Goal: Transaction & Acquisition: Obtain resource

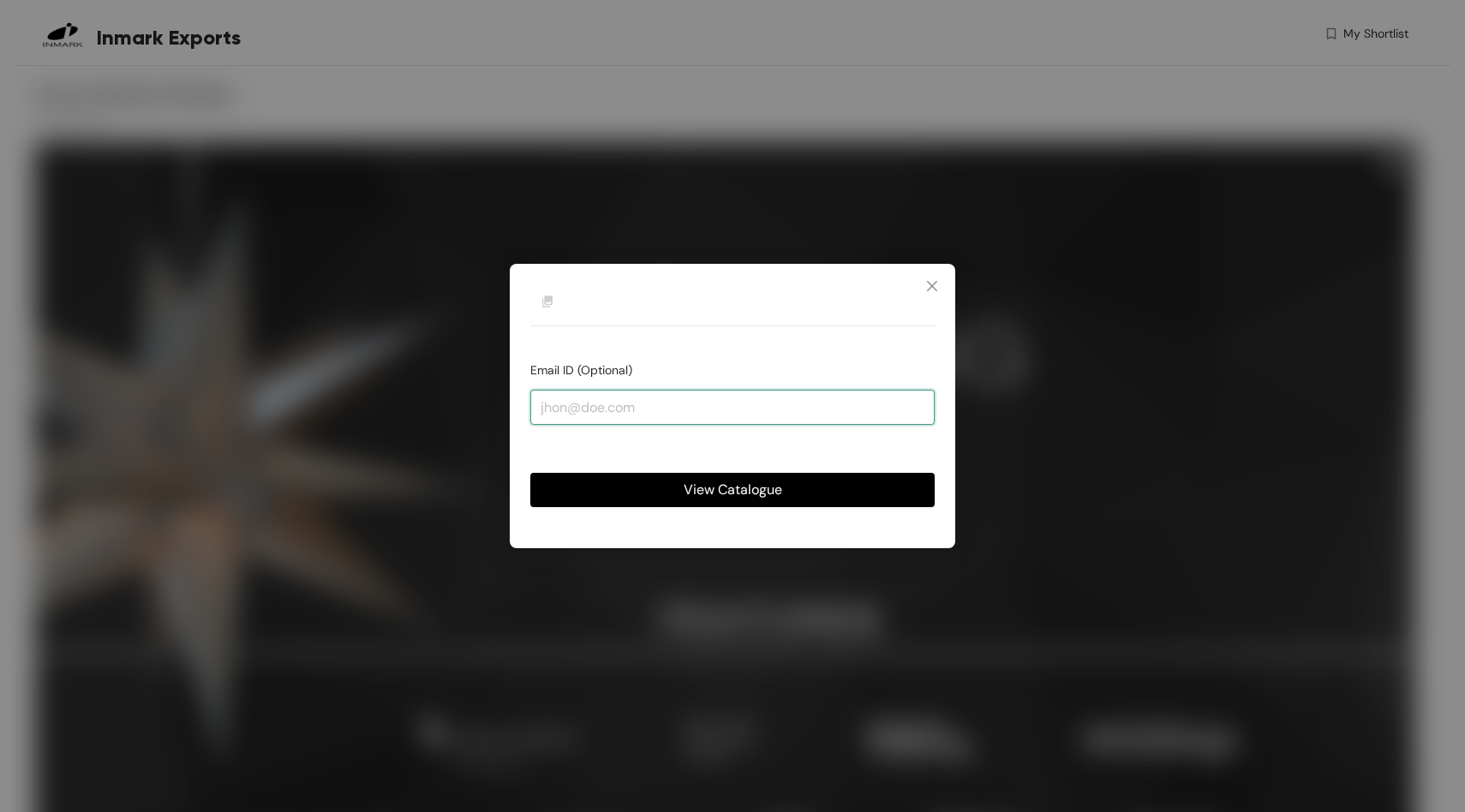
click at [641, 420] on input "email" at bounding box center [732, 406] width 404 height 34
type input "mondefeziledlomo@gmail.com"
click at [756, 494] on span "View Catalogue" at bounding box center [733, 489] width 99 height 21
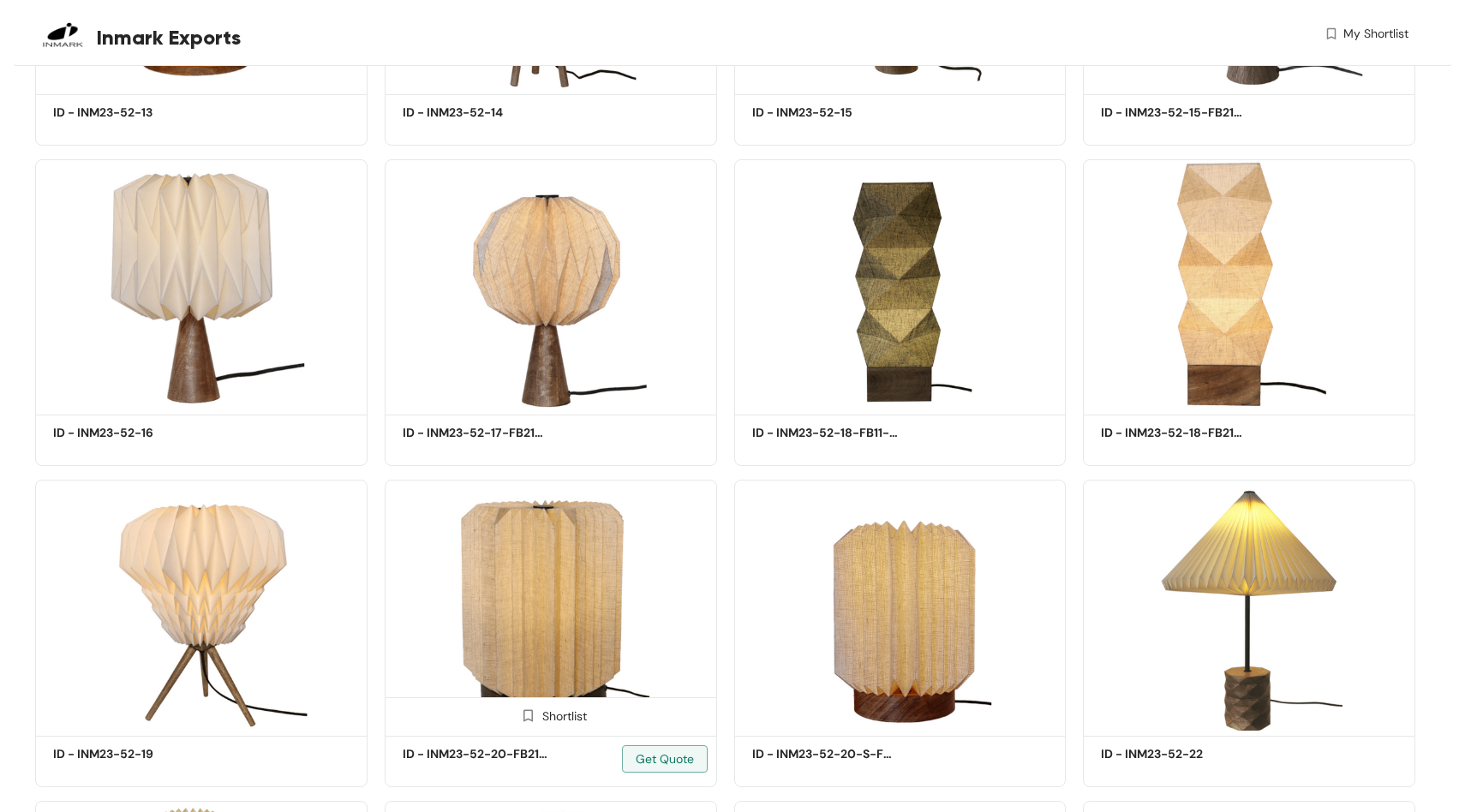
scroll to position [2712, 0]
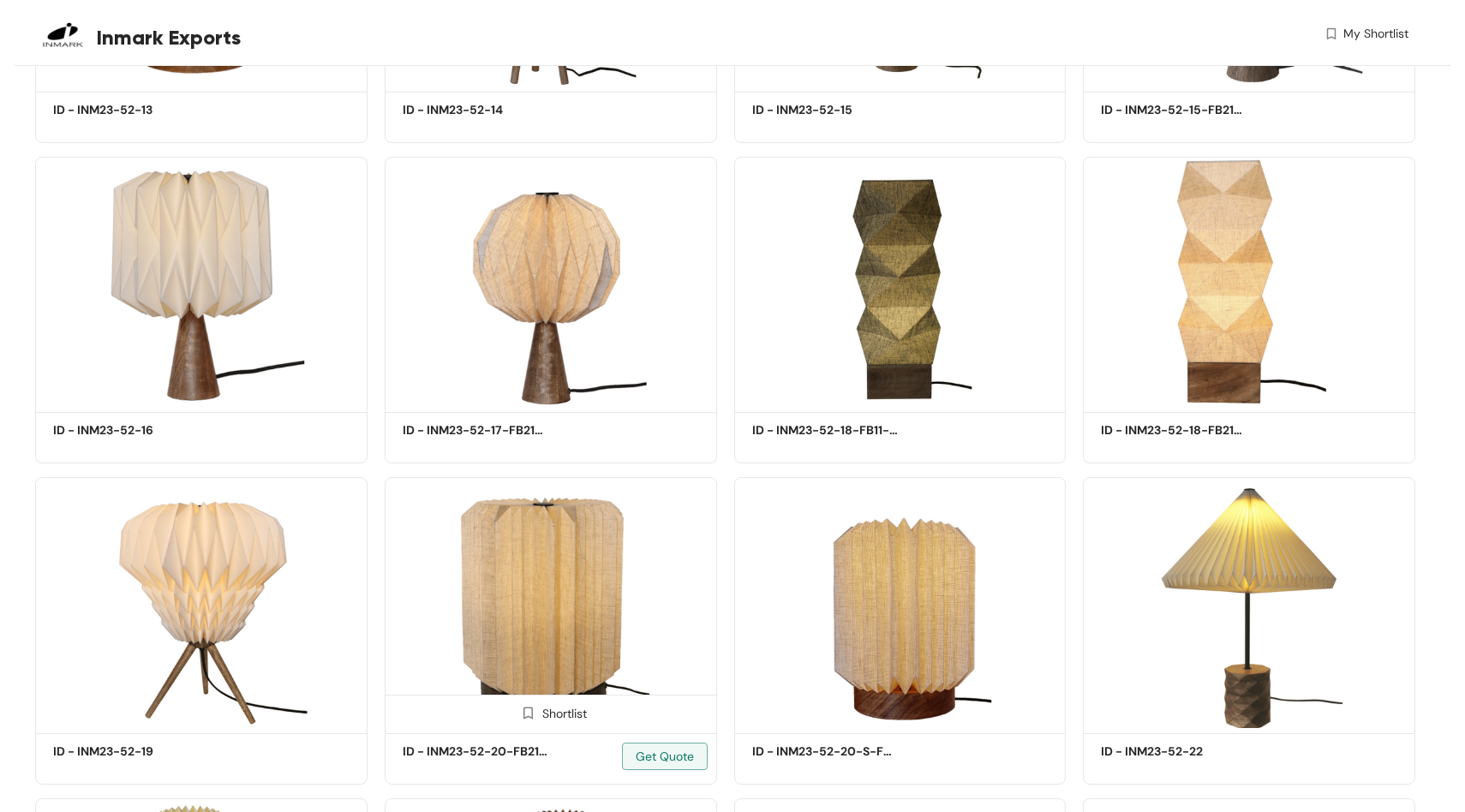
click at [508, 503] on img at bounding box center [550, 602] width 332 height 251
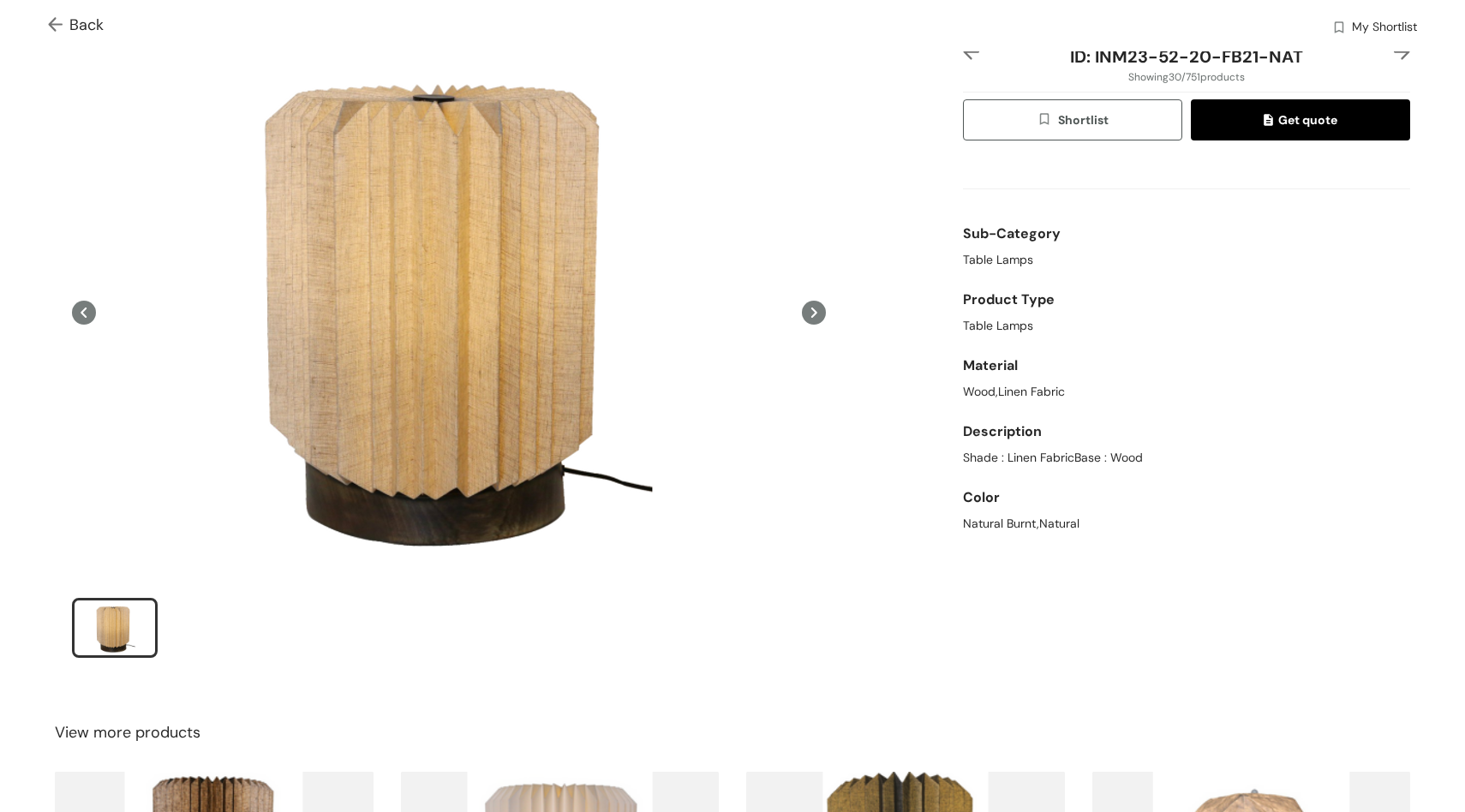
scroll to position [70, 0]
click at [826, 301] on button at bounding box center [813, 311] width 24 height 537
click at [823, 300] on icon at bounding box center [813, 312] width 24 height 24
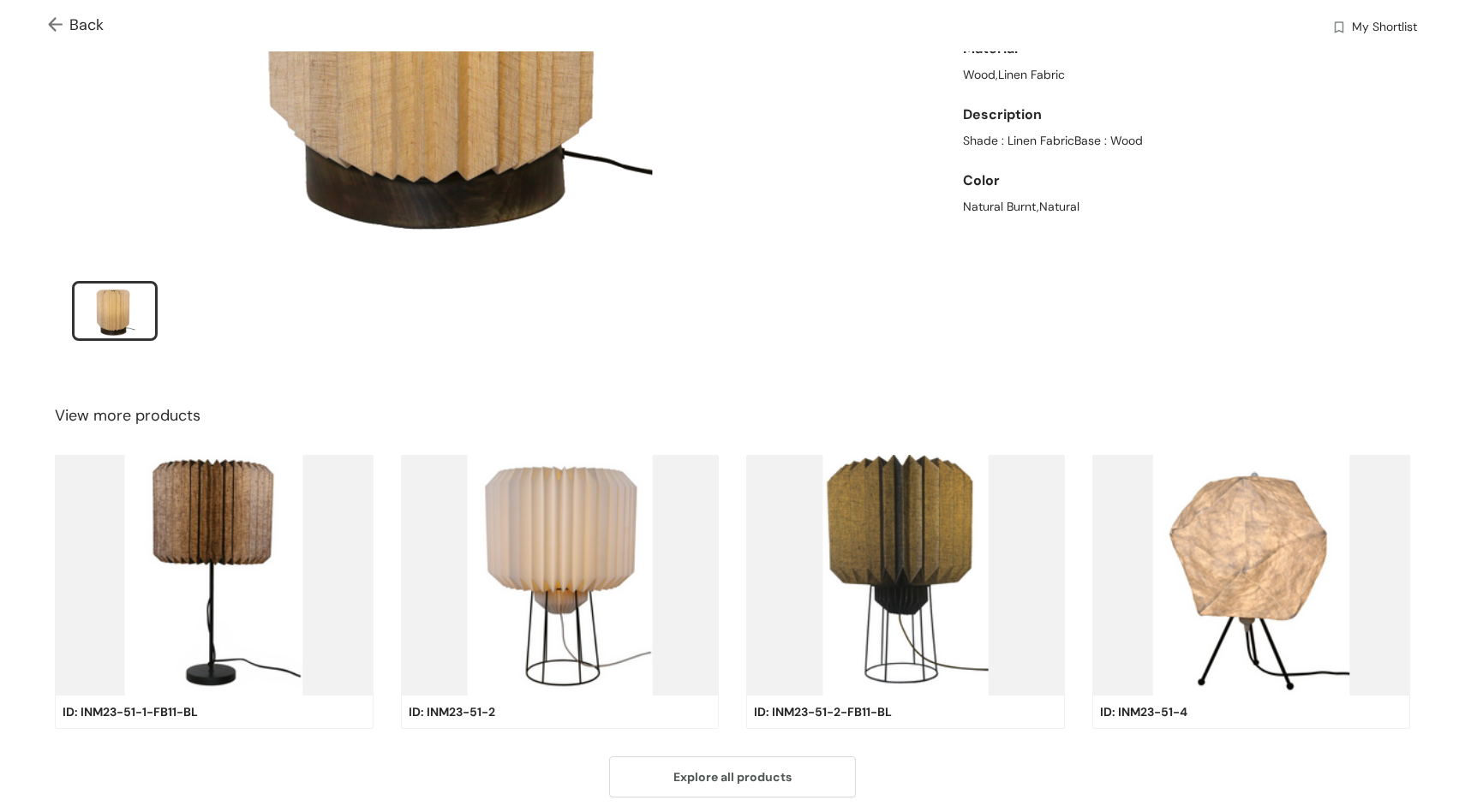
scroll to position [0, 0]
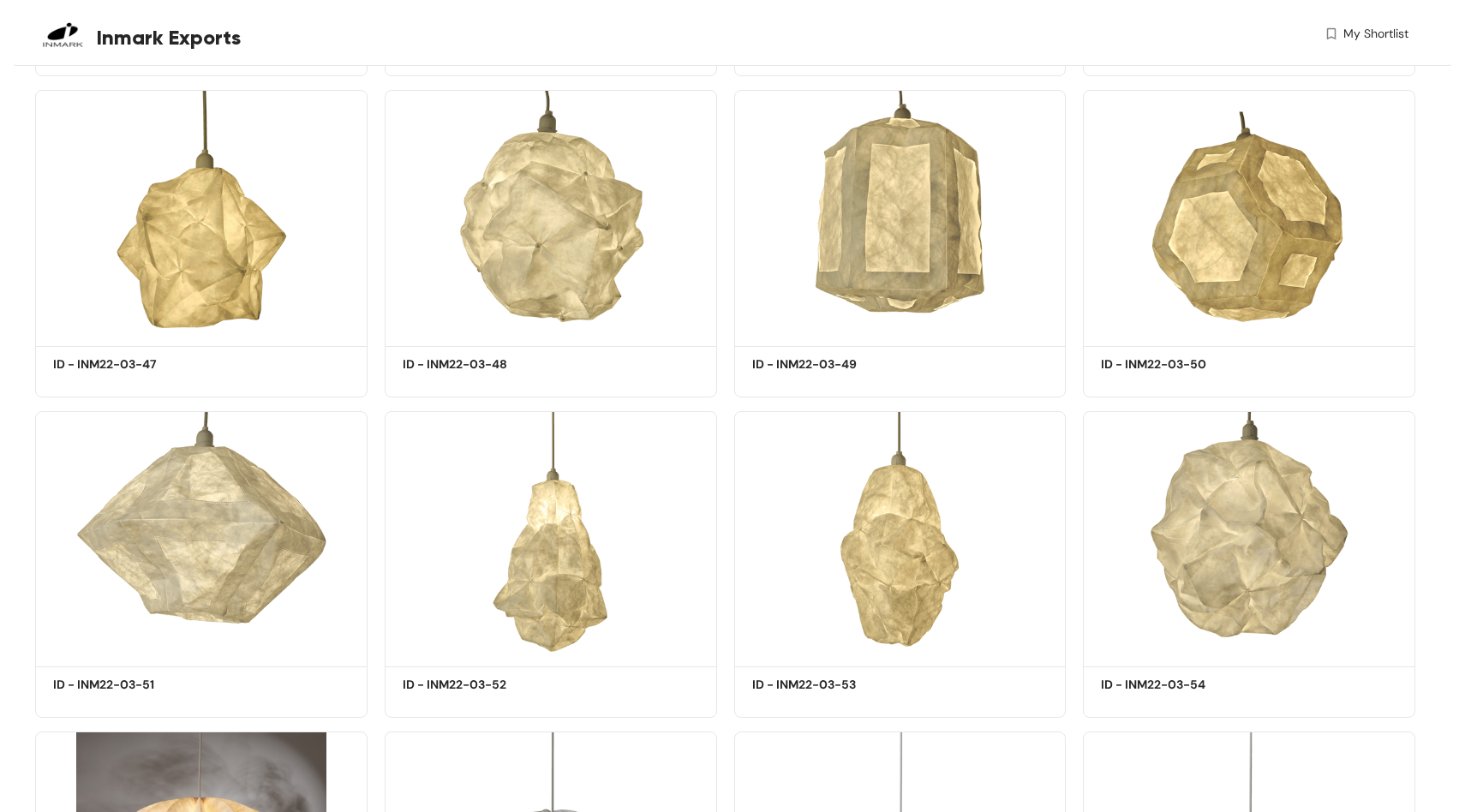
scroll to position [10486, 0]
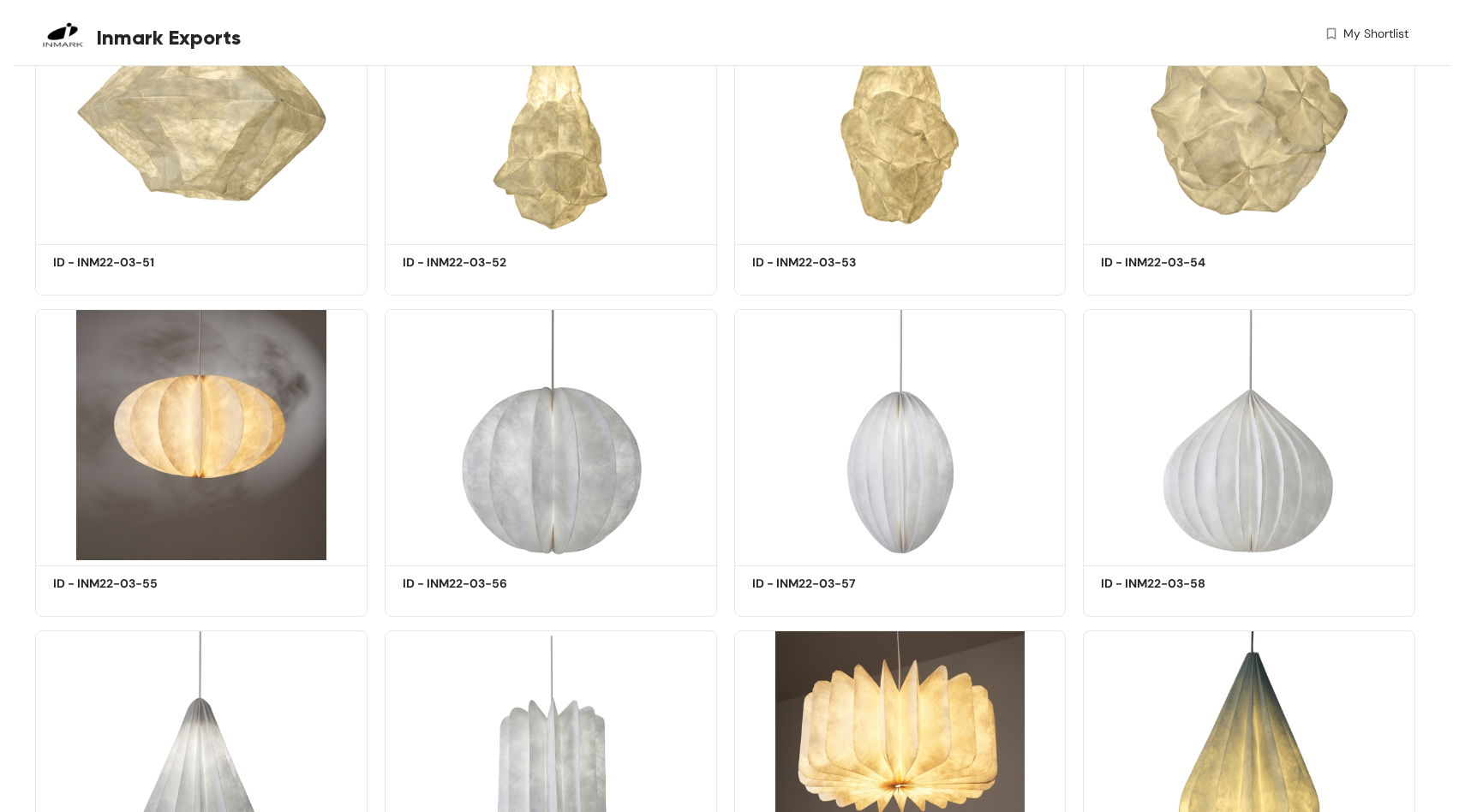
scroll to position [10902, 0]
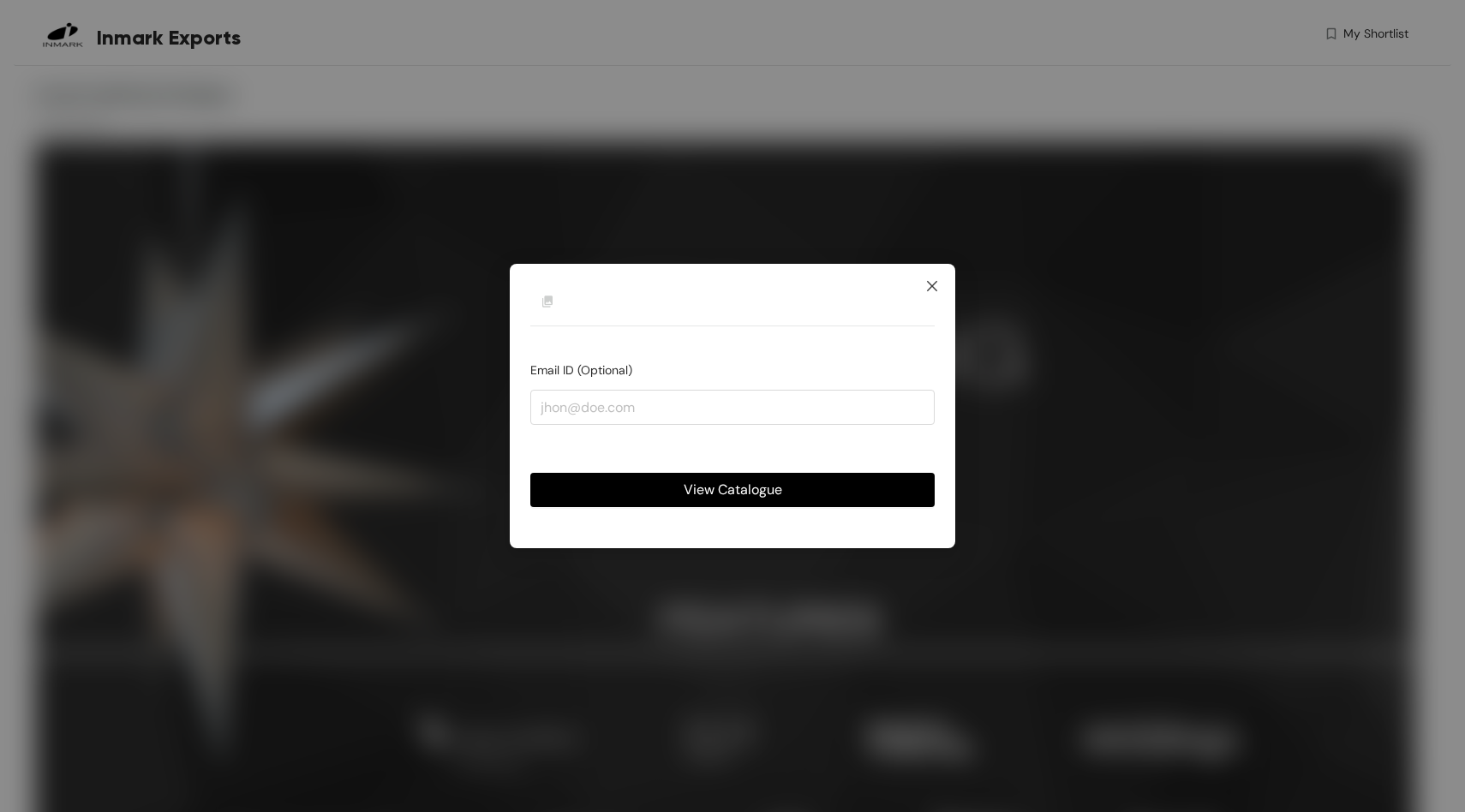
click at [935, 291] on icon "close" at bounding box center [931, 286] width 14 height 14
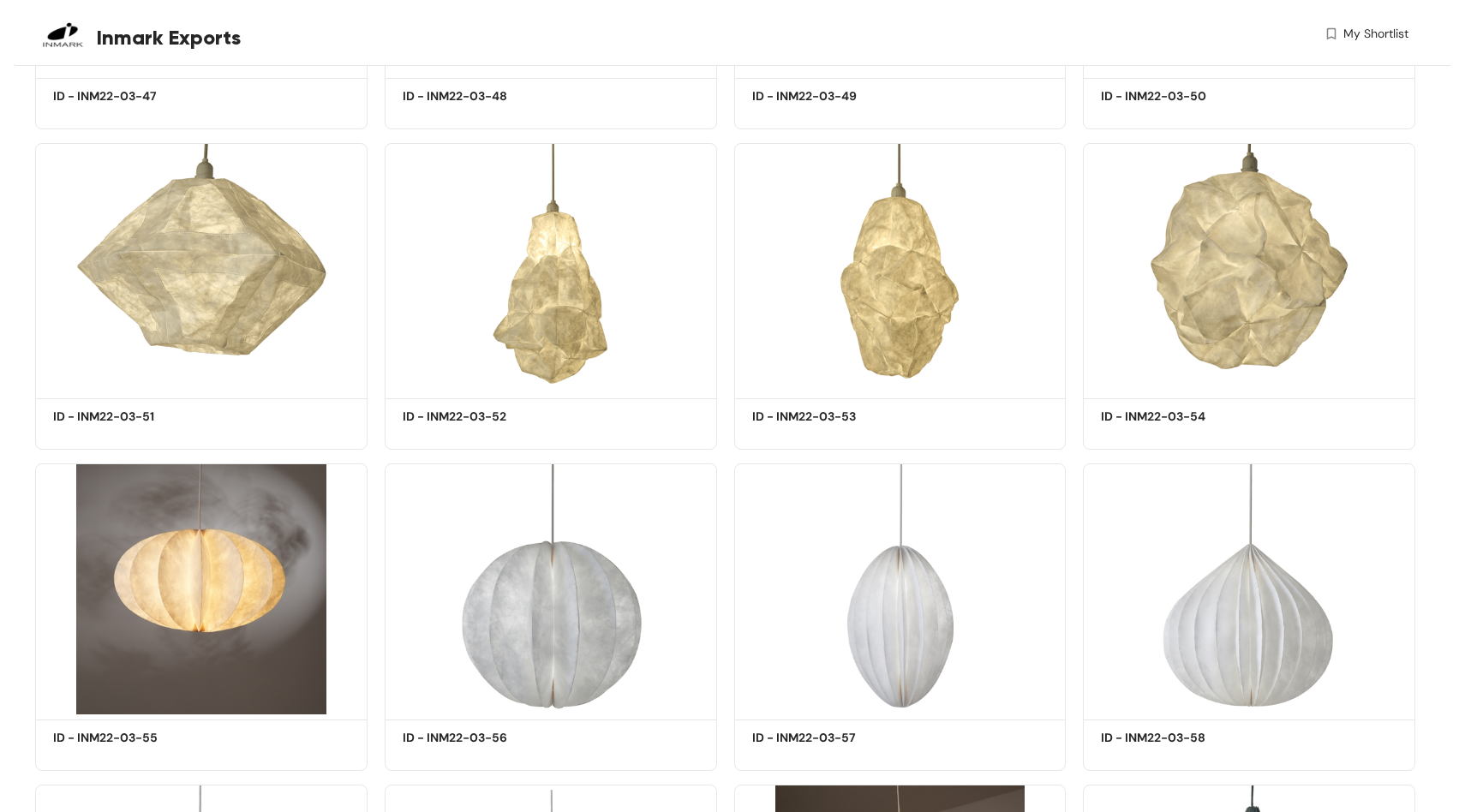
scroll to position [10730, 0]
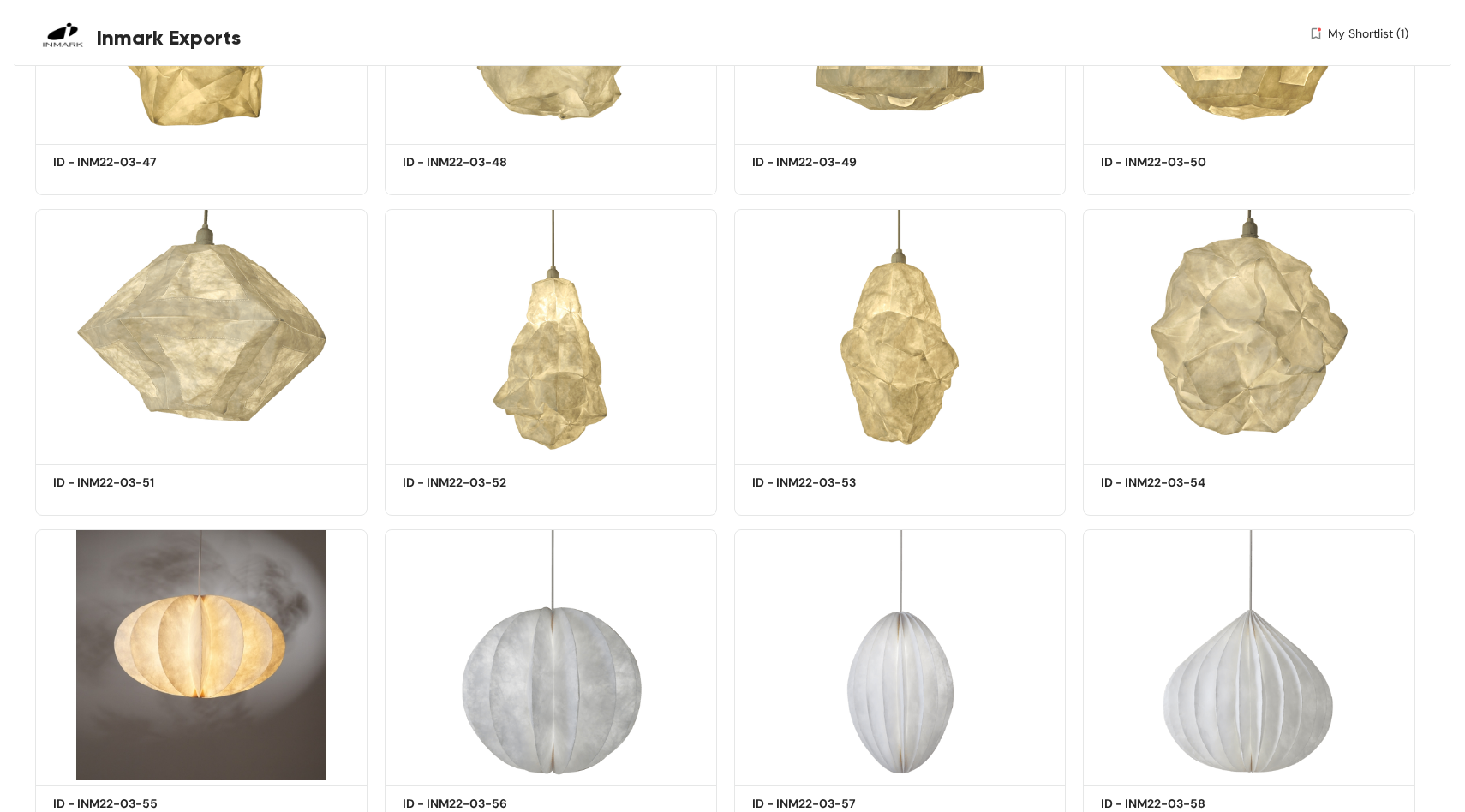
scroll to position [10667, 0]
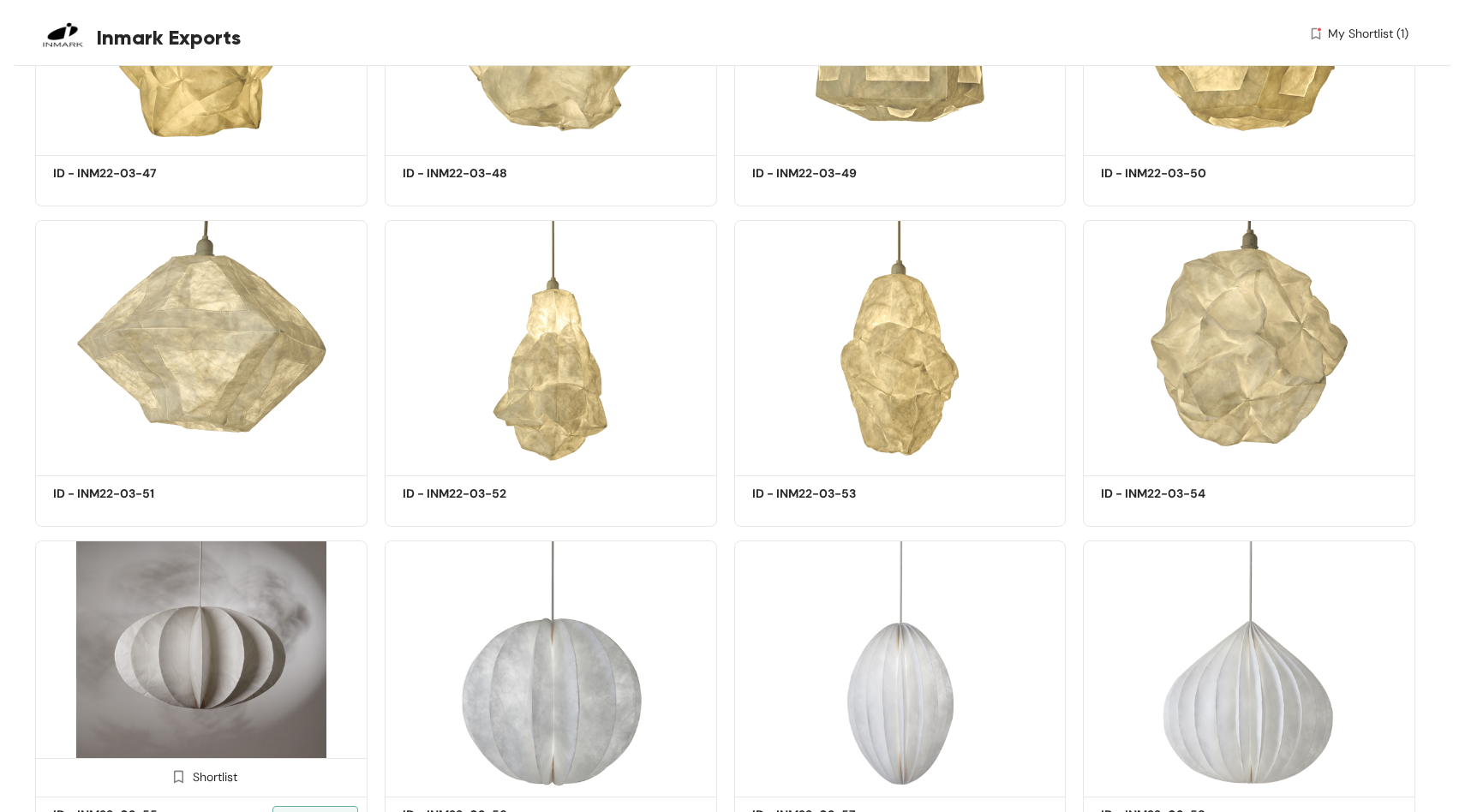
click at [179, 767] on img at bounding box center [178, 775] width 16 height 16
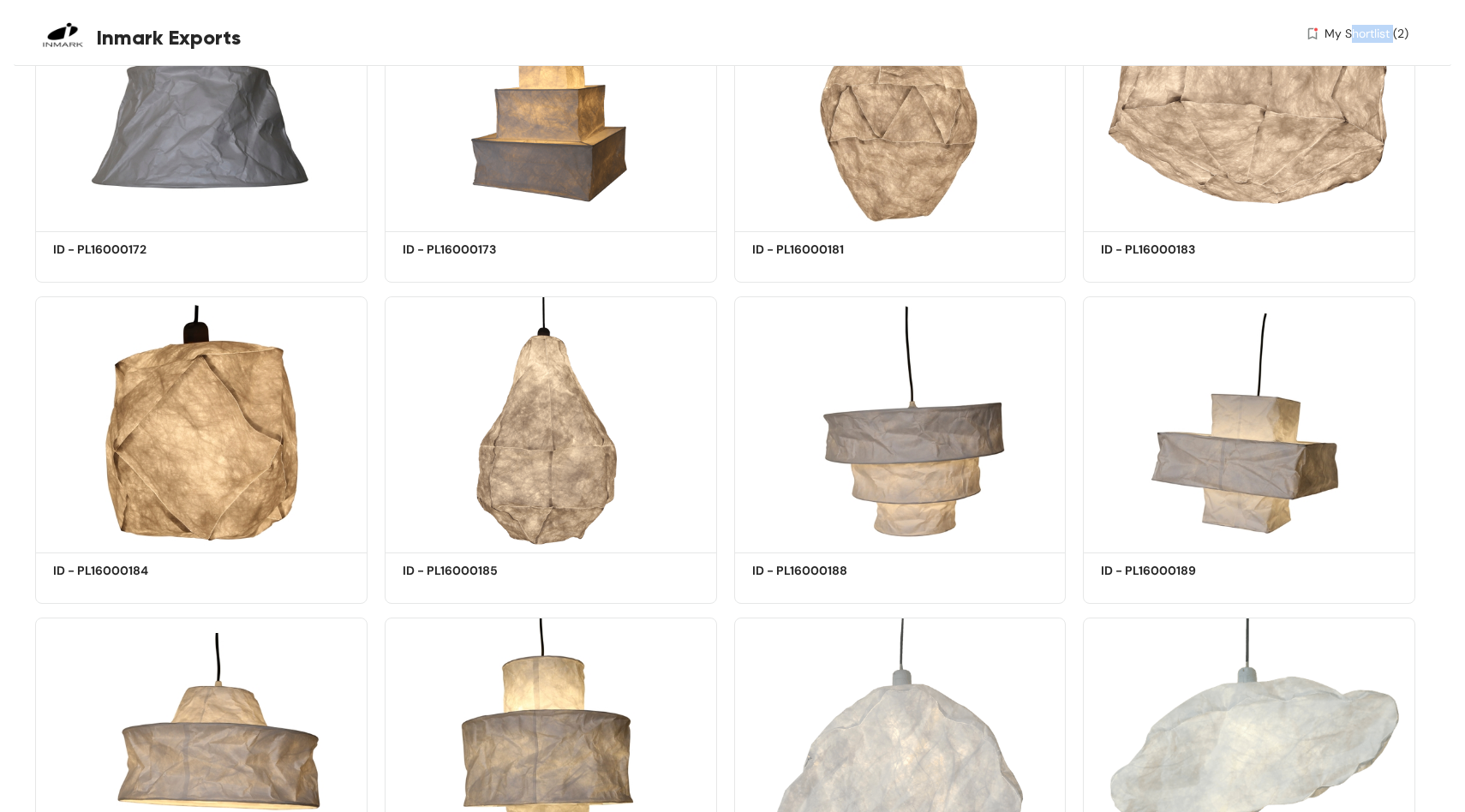
scroll to position [14125, 0]
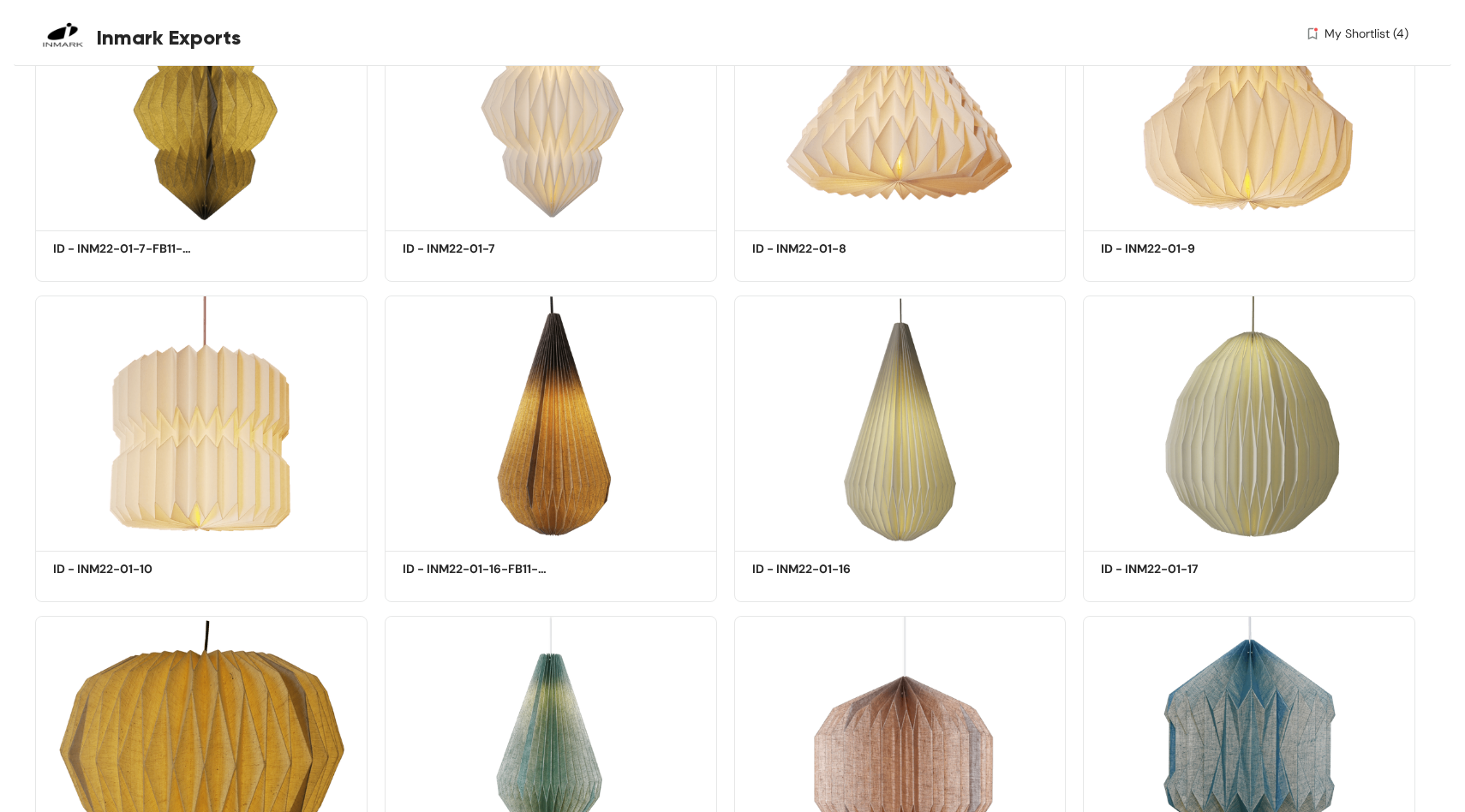
scroll to position [15766, 0]
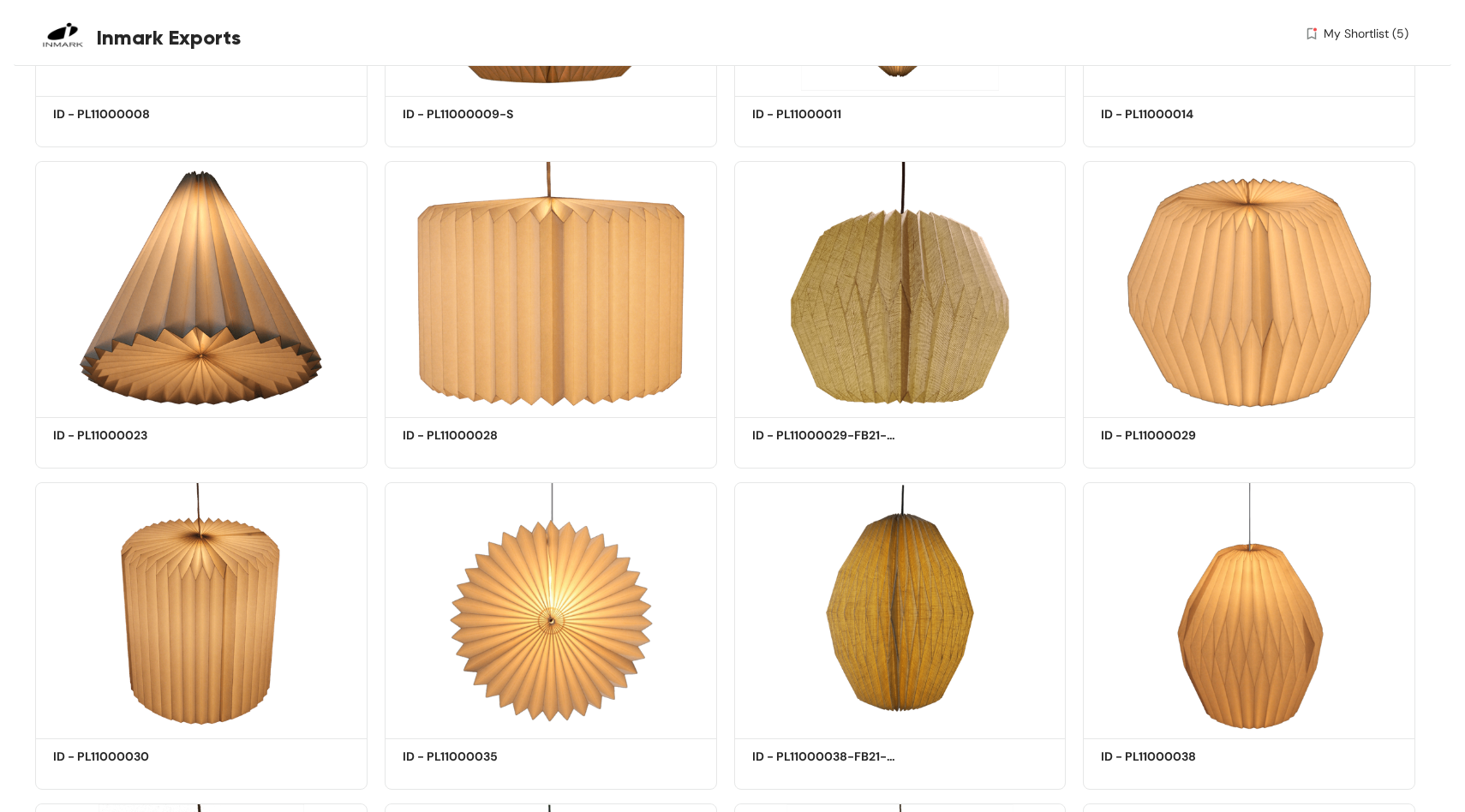
scroll to position [17480, 0]
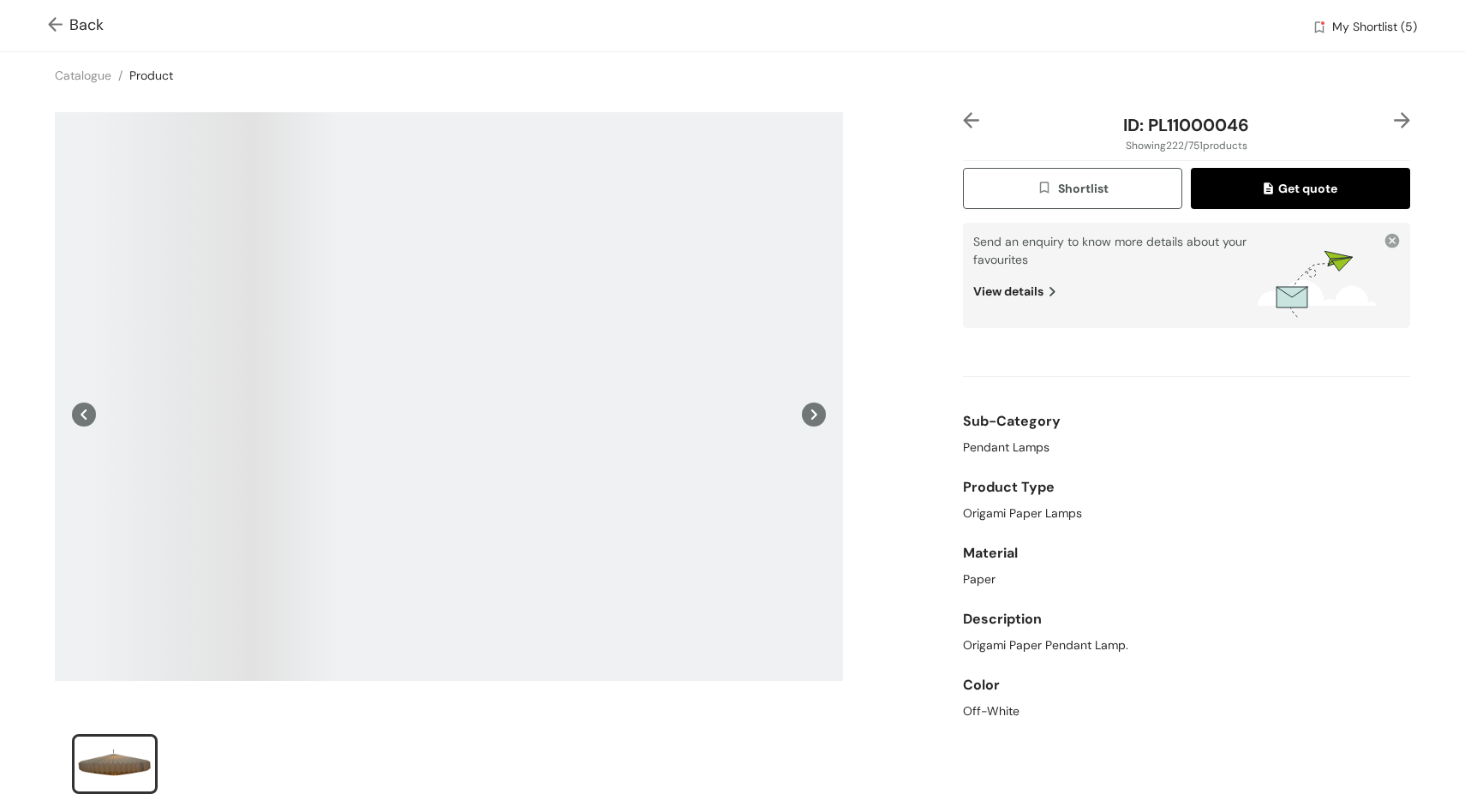
scroll to position [26, 0]
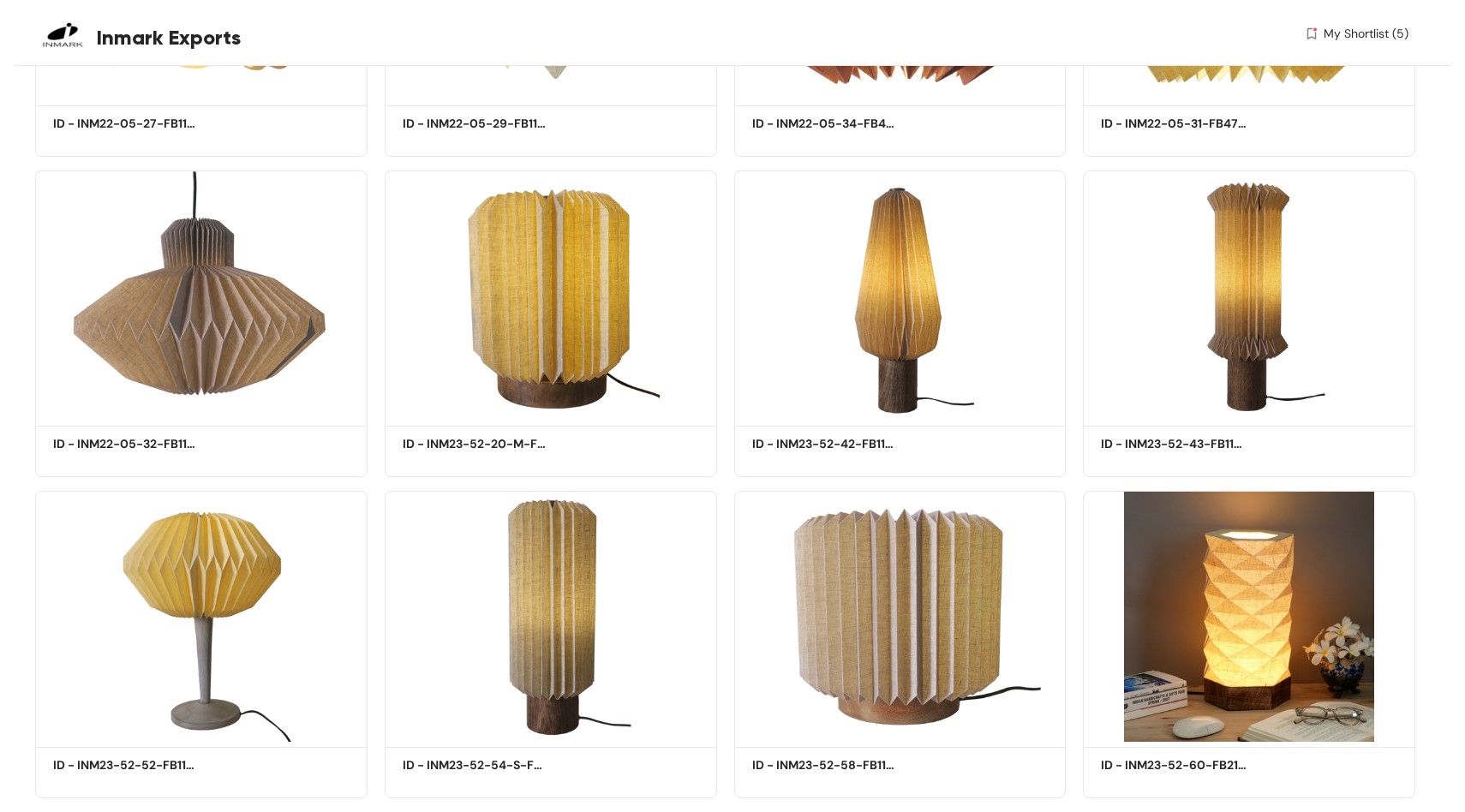
scroll to position [30328, 0]
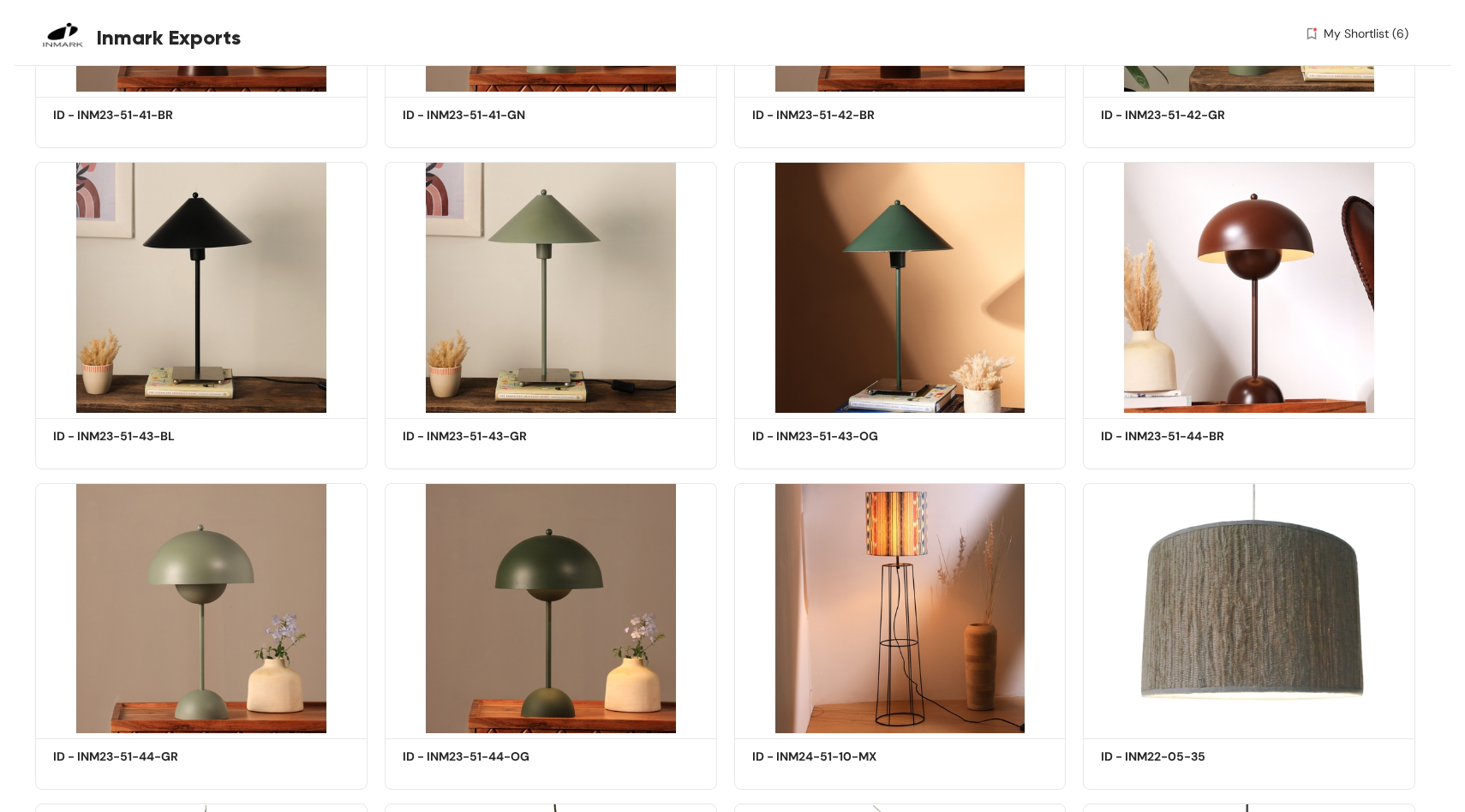
scroll to position [35382, 0]
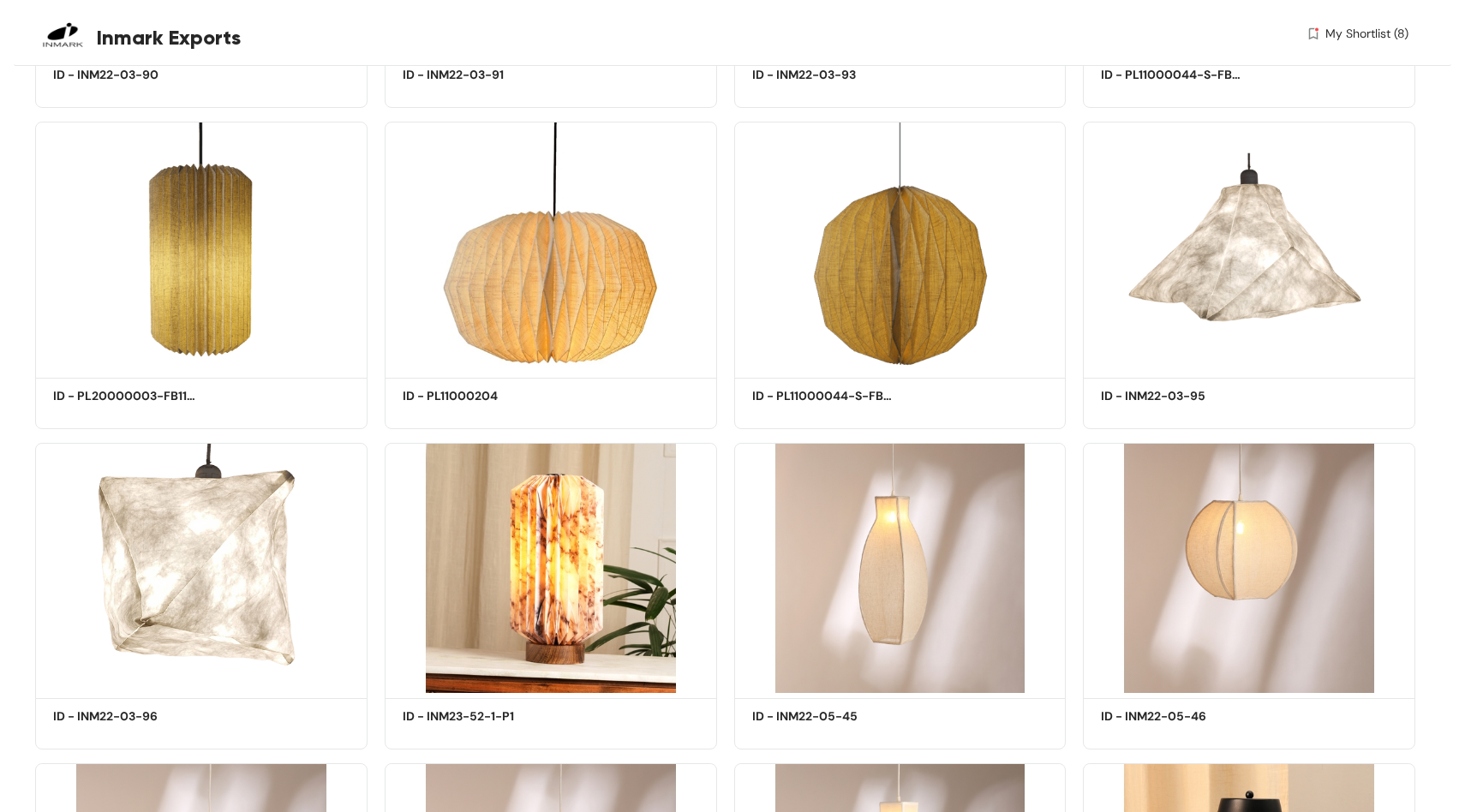
scroll to position [36135, 0]
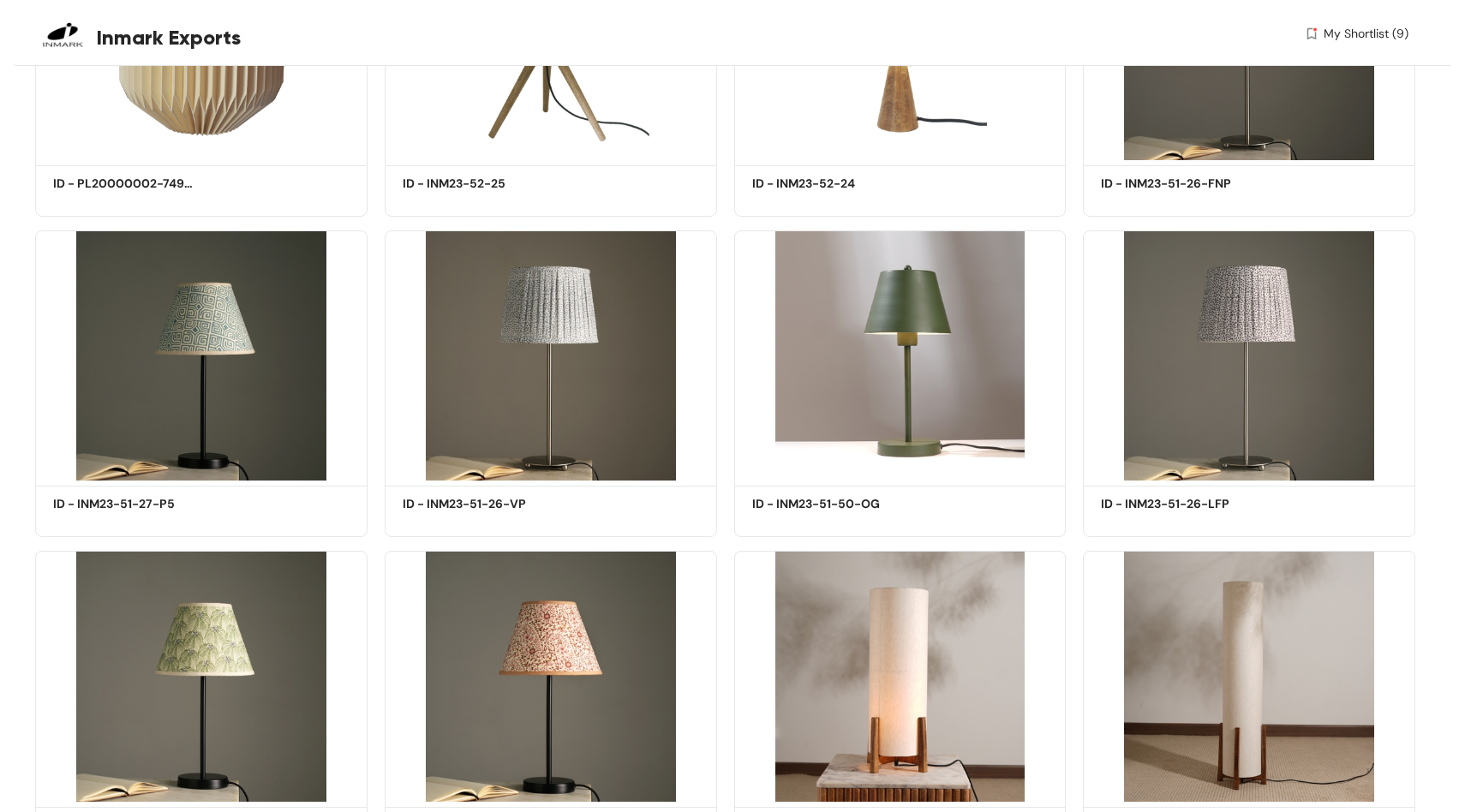
scroll to position [40495, 0]
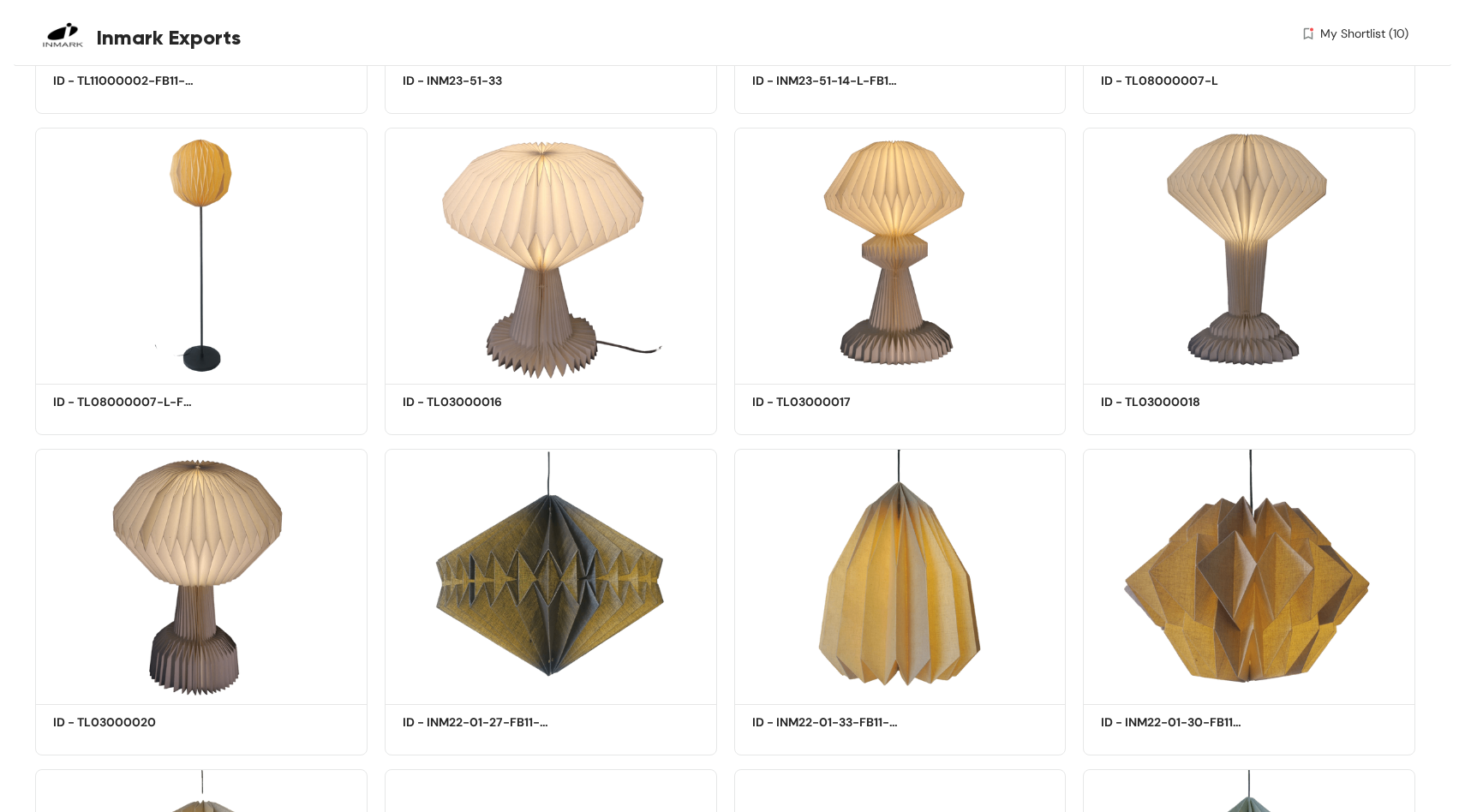
scroll to position [46359, 0]
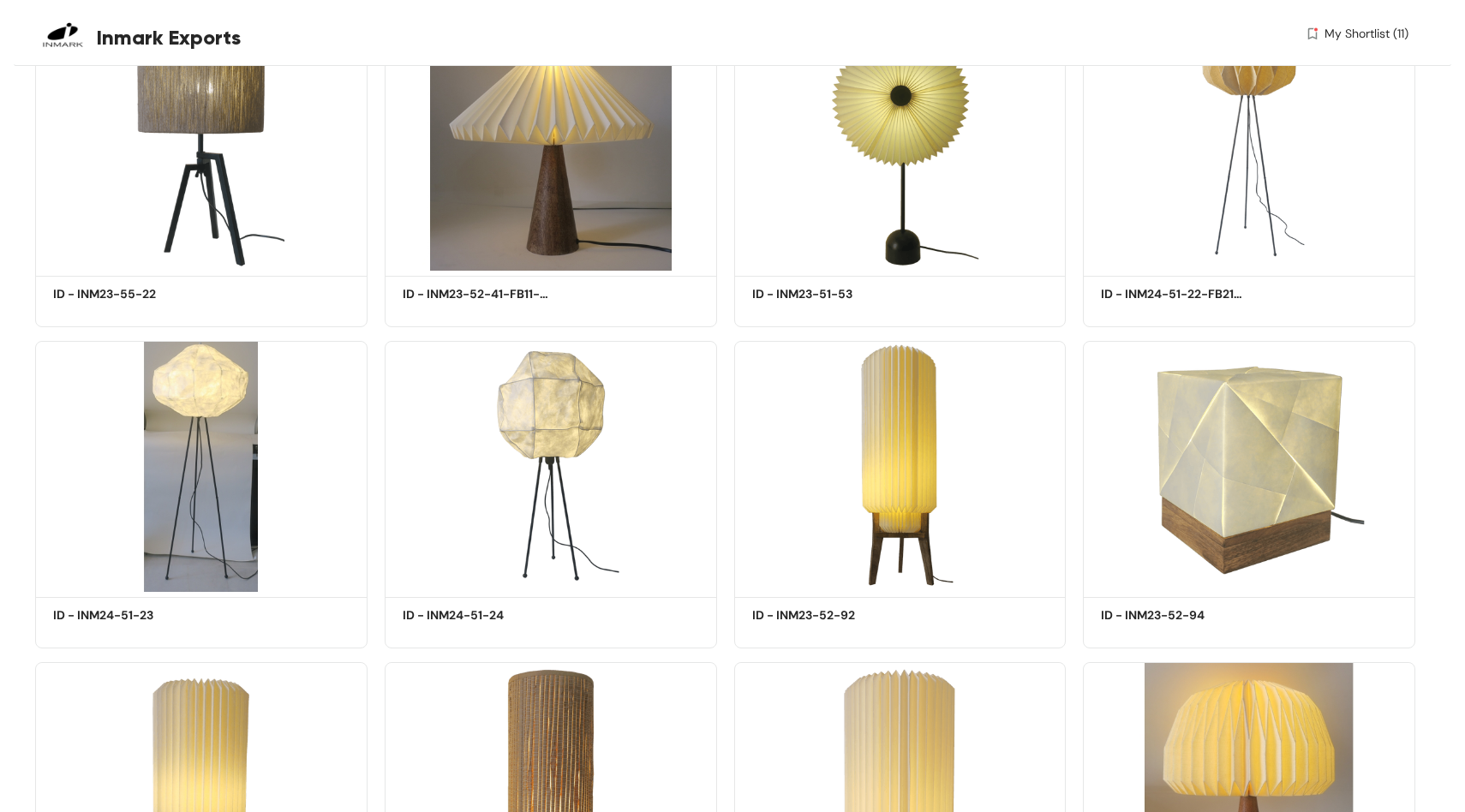
scroll to position [51924, 0]
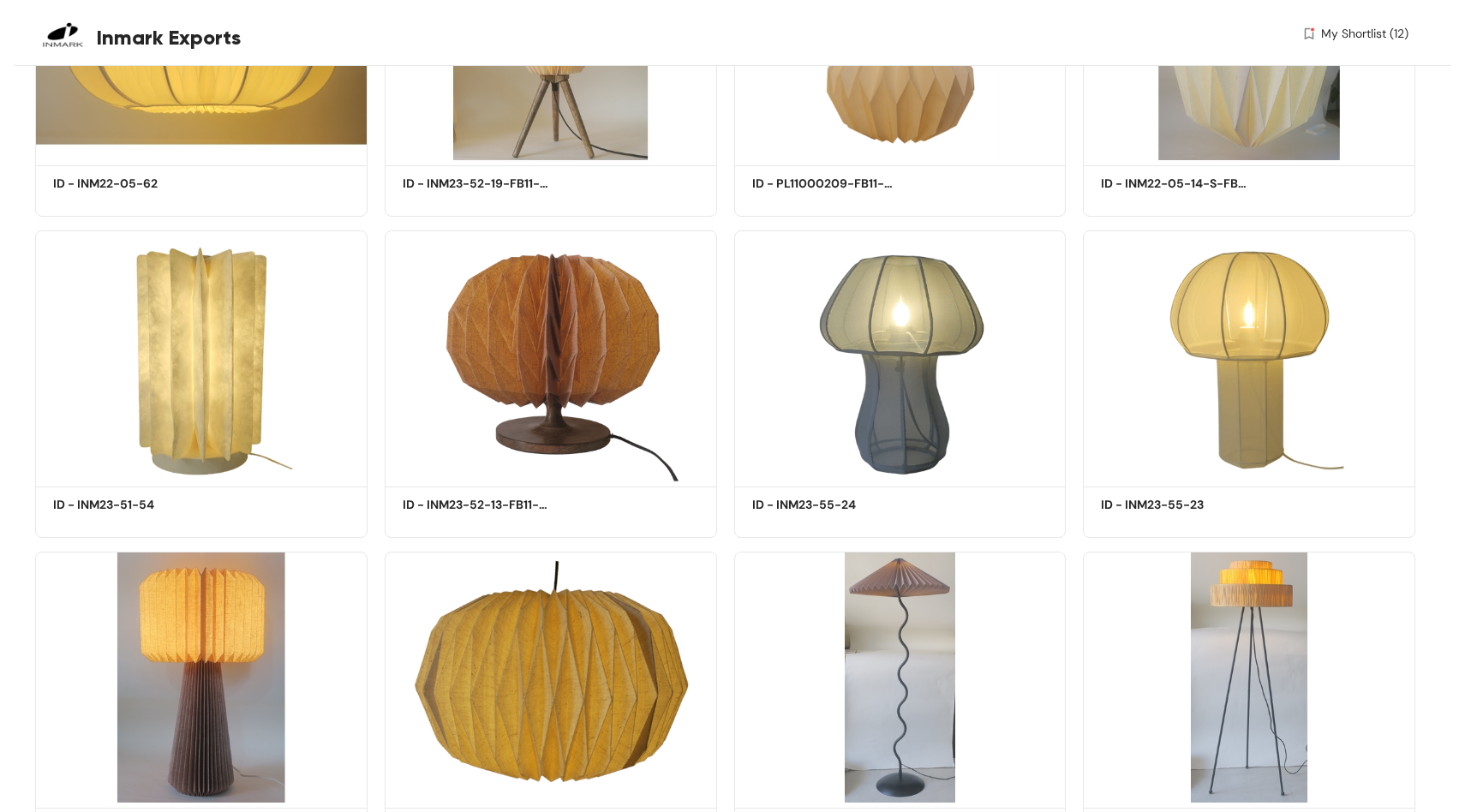
scroll to position [53325, 0]
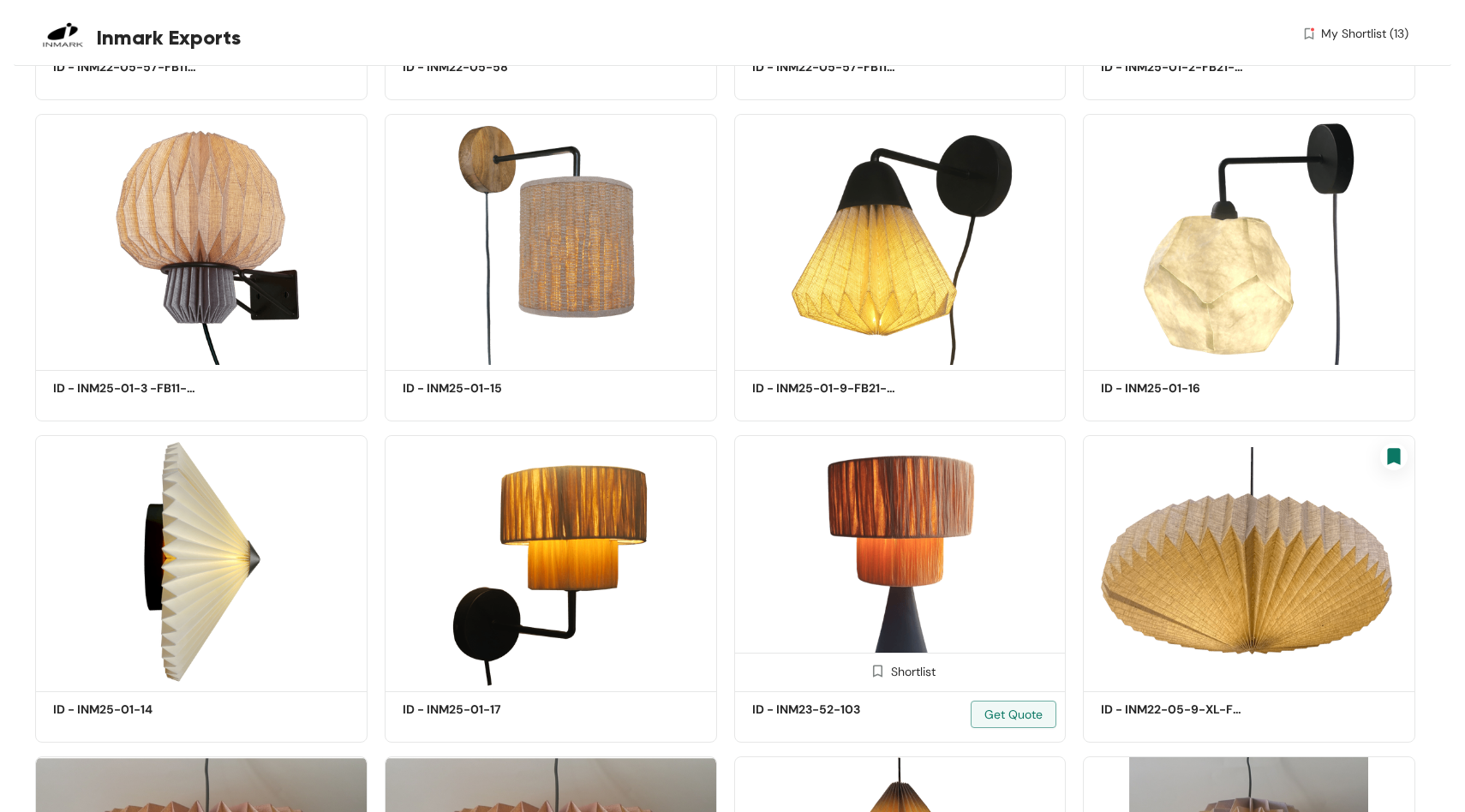
scroll to position [55363, 0]
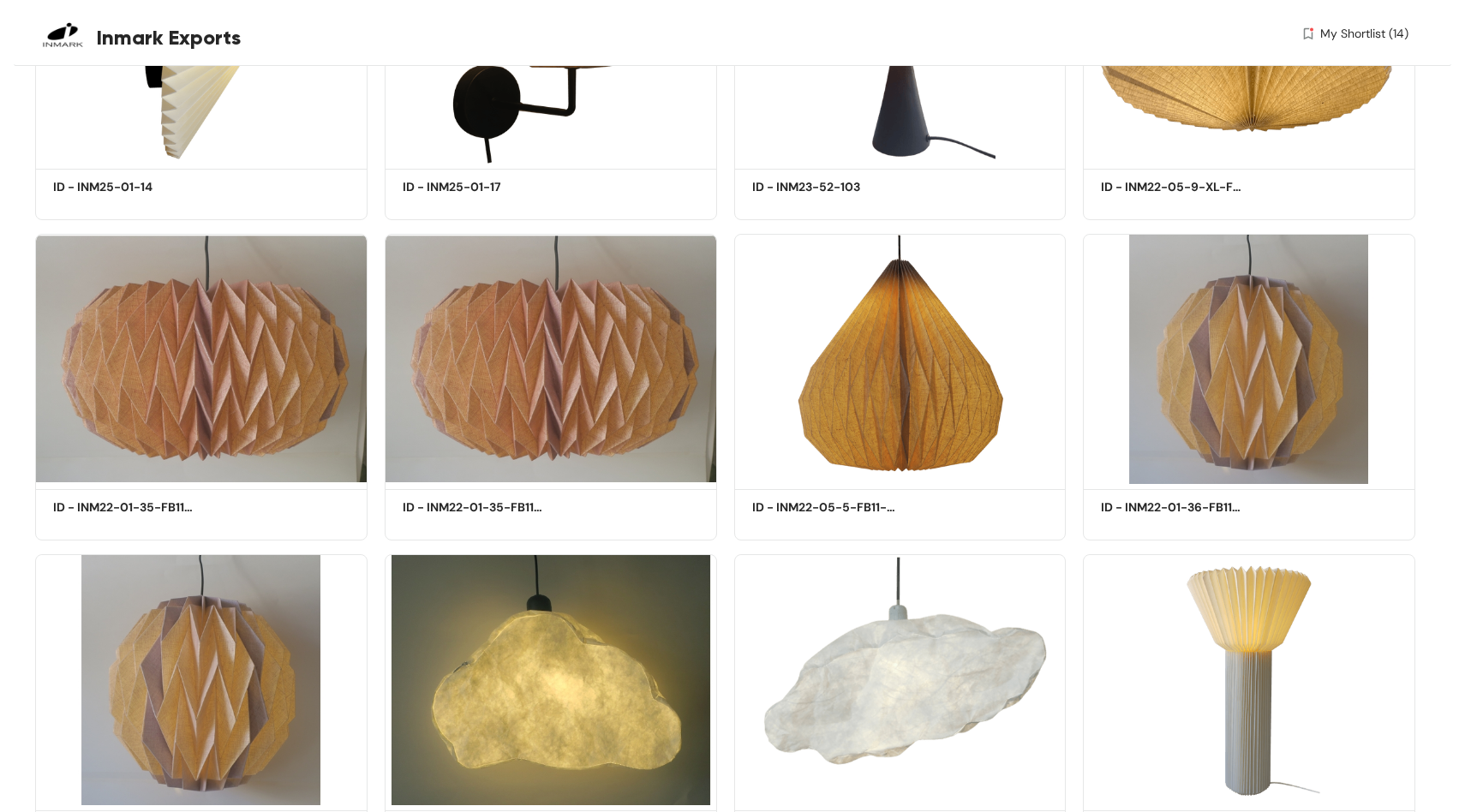
scroll to position [55881, 0]
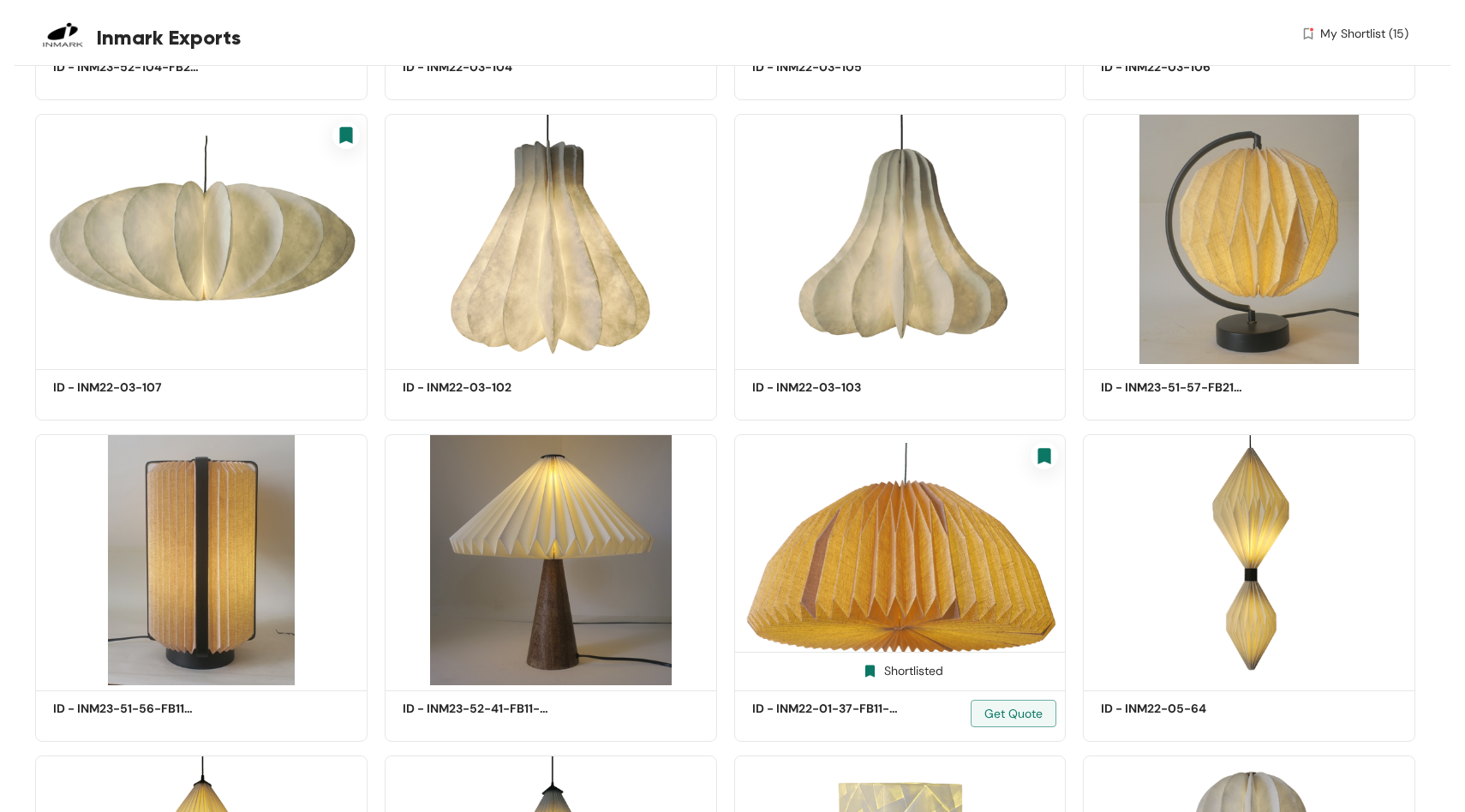
scroll to position [57968, 0]
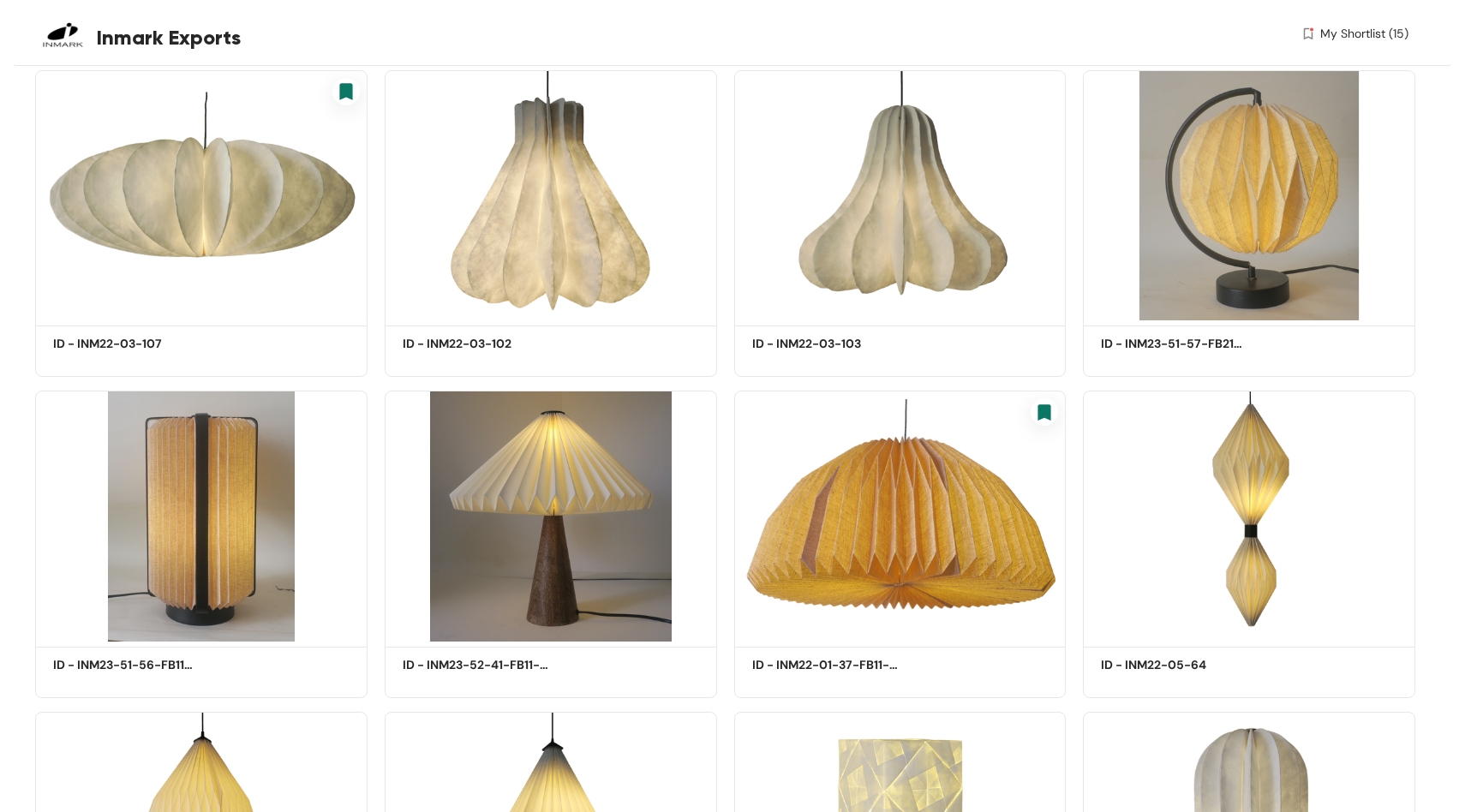
click at [1359, 31] on span "My Shortlist (15)" at bounding box center [1363, 34] width 88 height 18
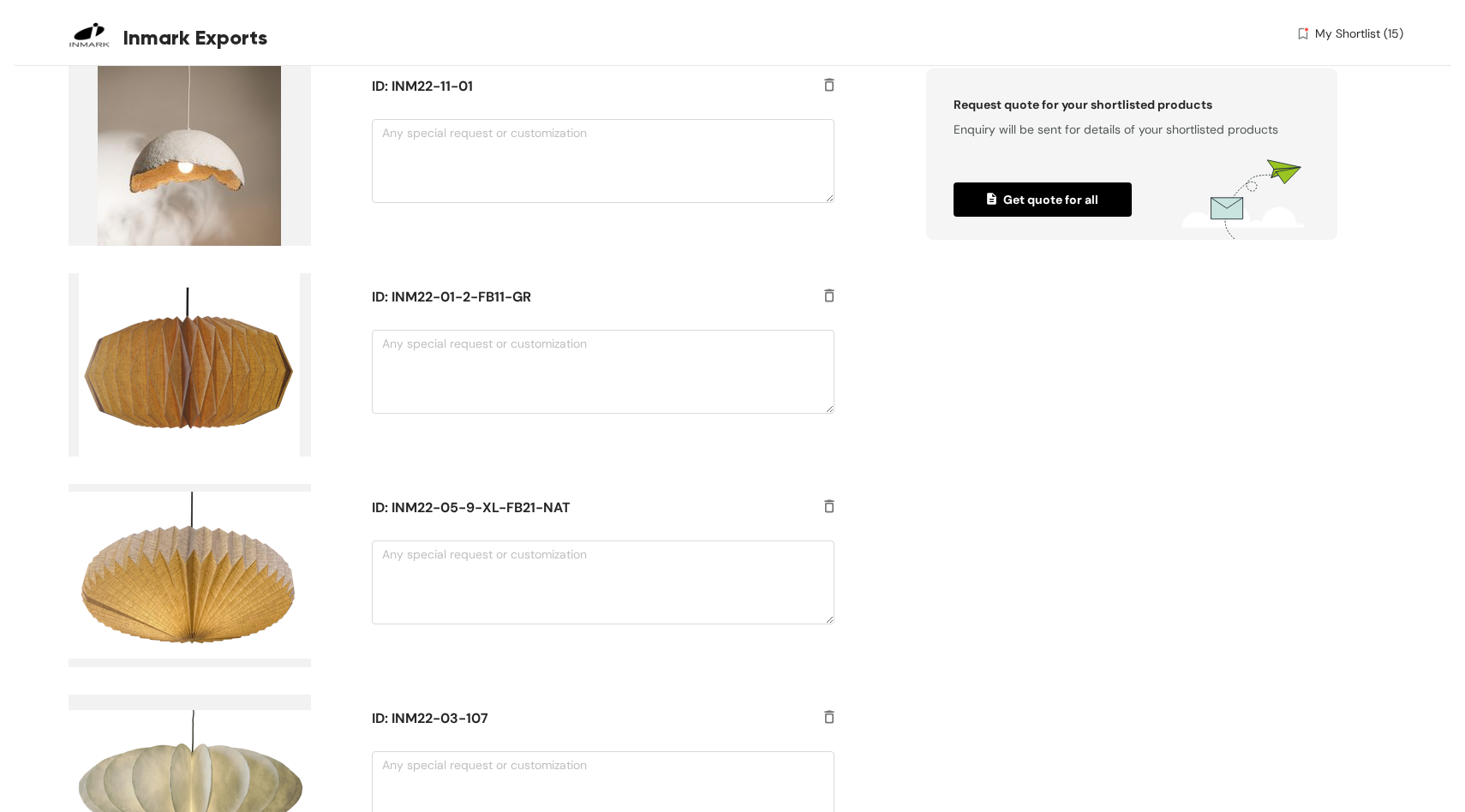
scroll to position [2252, 0]
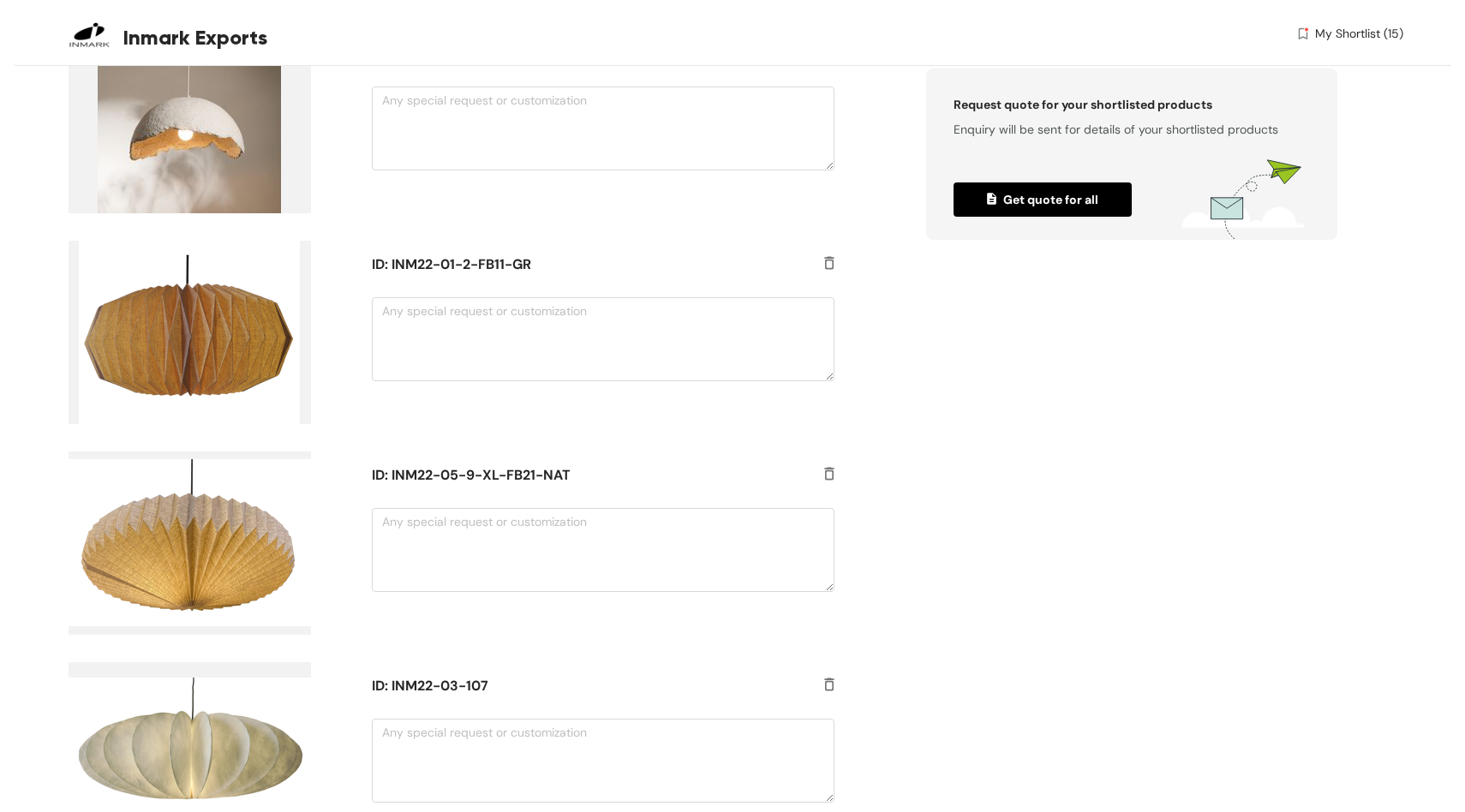
click at [208, 451] on img at bounding box center [190, 542] width 242 height 183
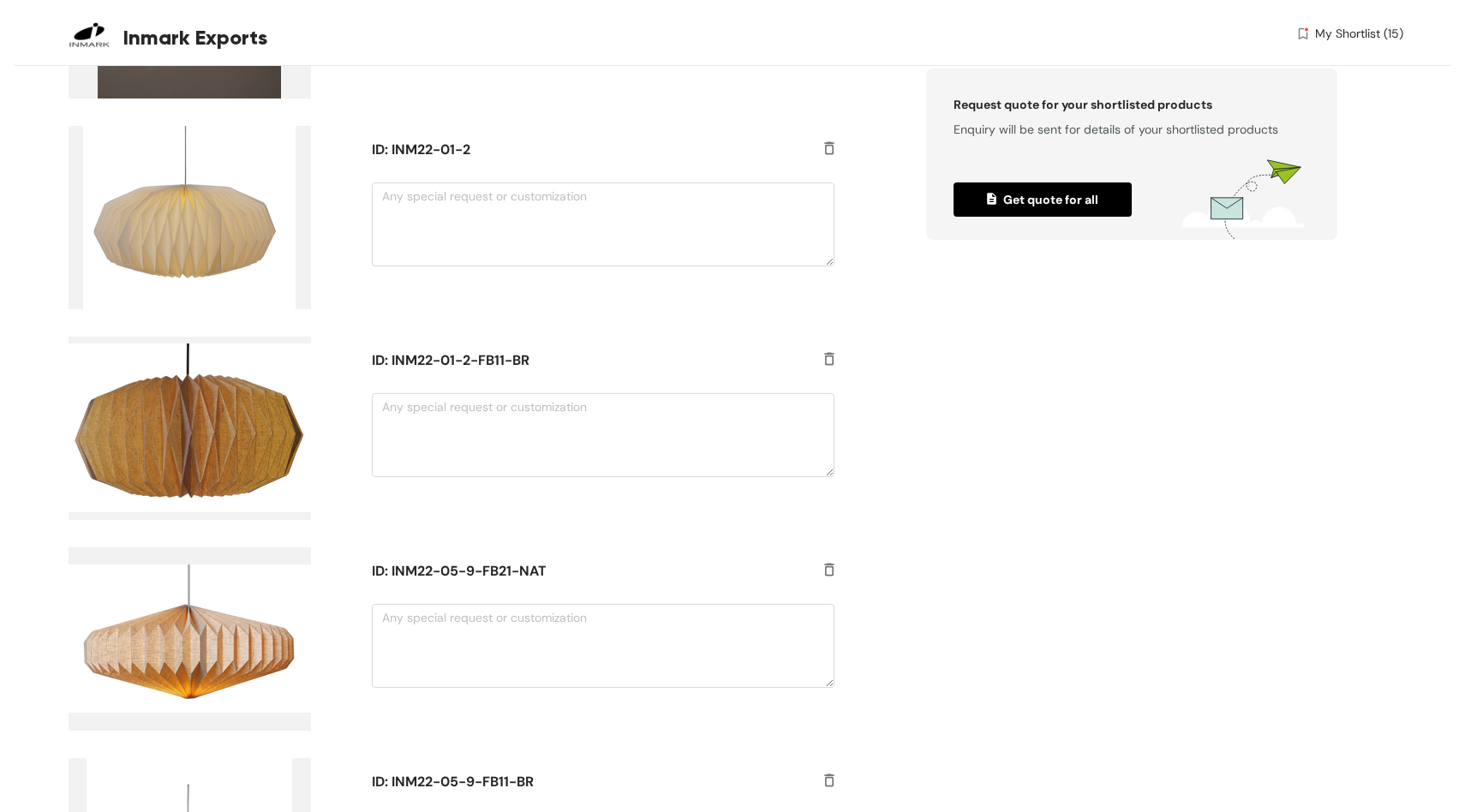
scroll to position [0, 0]
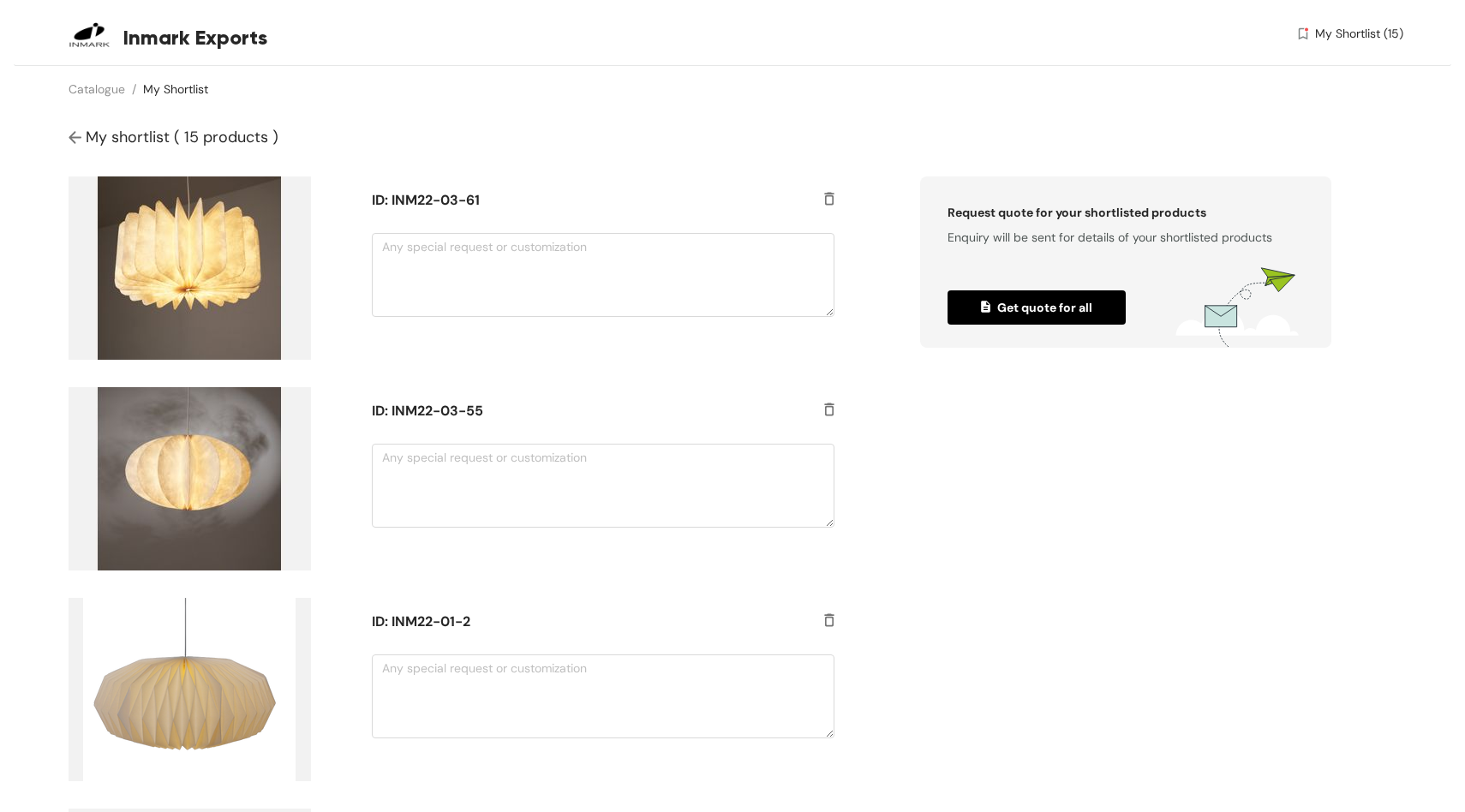
click at [158, 202] on img at bounding box center [190, 267] width 242 height 183
click at [429, 190] on h5 "ID: INM22-03-61" at bounding box center [584, 199] width 424 height 20
click at [69, 130] on img at bounding box center [77, 138] width 17 height 18
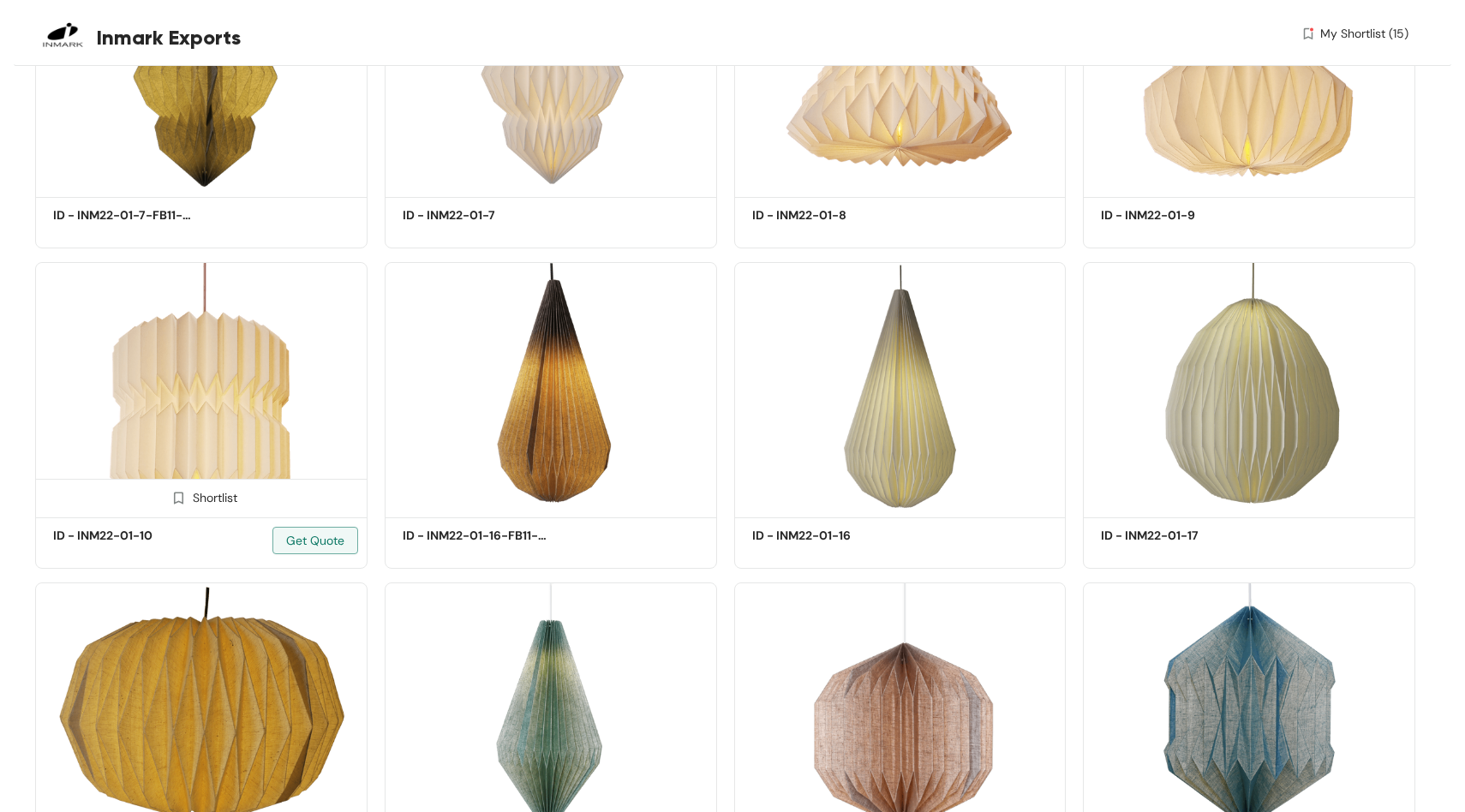
scroll to position [15809, 0]
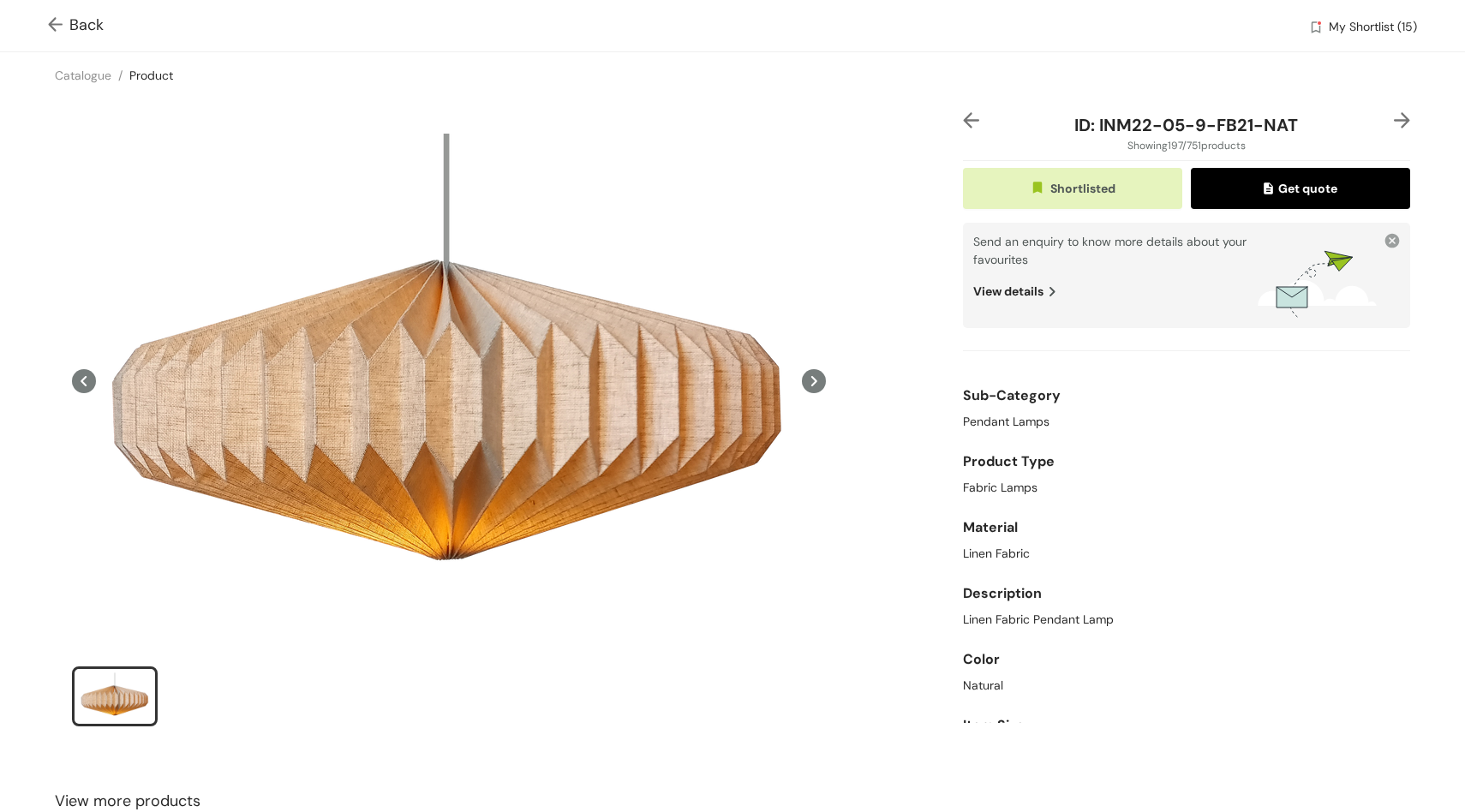
click at [816, 376] on icon at bounding box center [813, 380] width 6 height 11
click at [1035, 269] on div "View details" at bounding box center [1115, 285] width 285 height 32
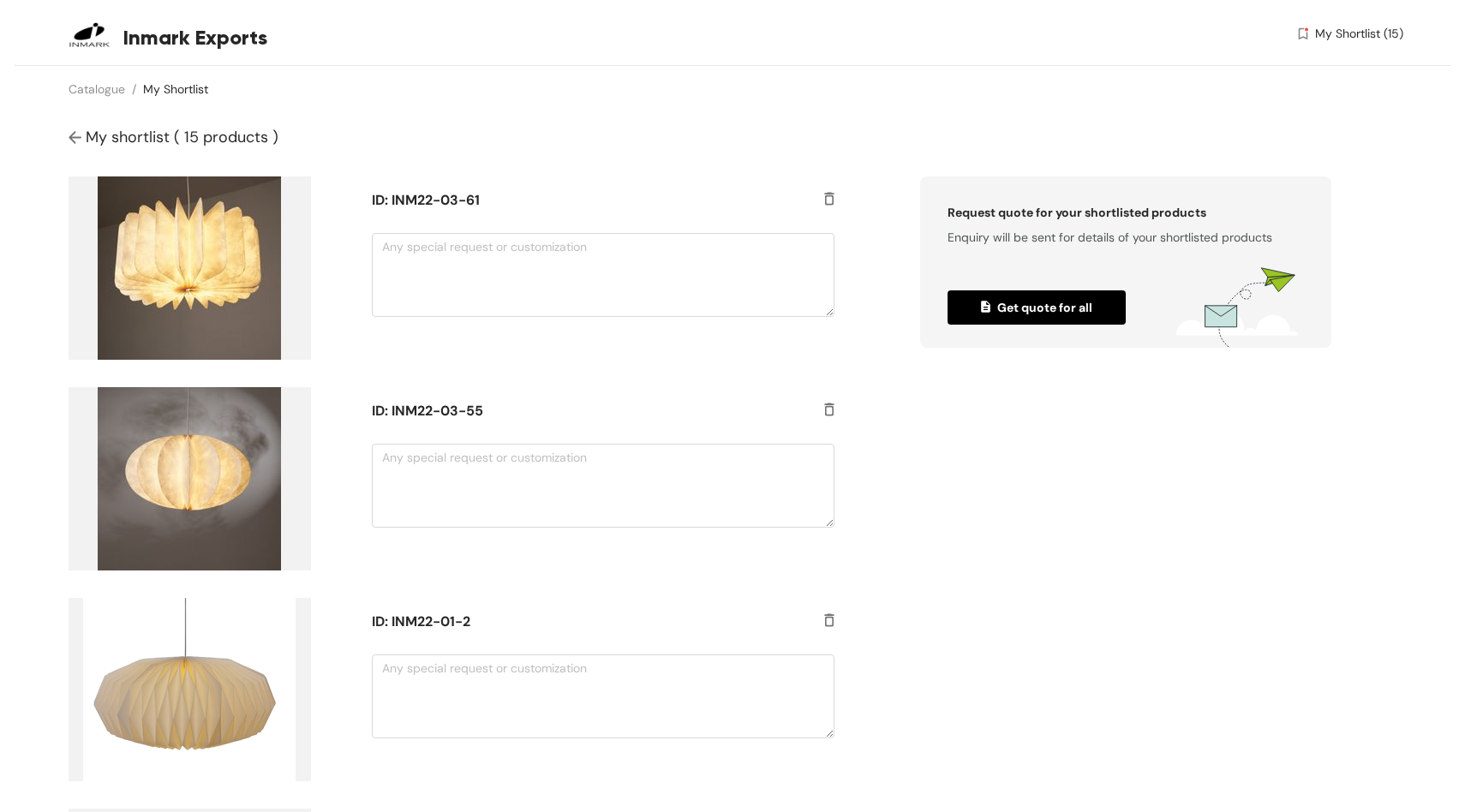
click at [143, 41] on span "Inmark Exports" at bounding box center [195, 38] width 144 height 31
click at [68, 30] on img at bounding box center [89, 34] width 55 height 55
